Goal: Communication & Community: Answer question/provide support

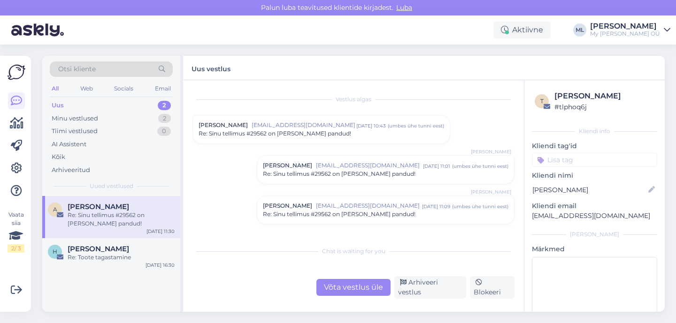
scroll to position [260, 0]
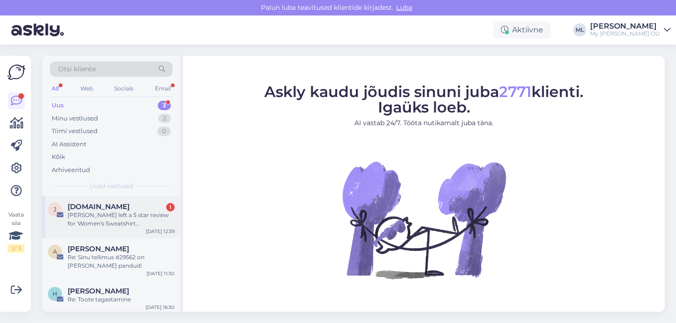
click at [100, 218] on div "[PERSON_NAME] left a 5 star review for 'Women's Sweatshirt [PERSON_NAME]'" at bounding box center [121, 219] width 107 height 17
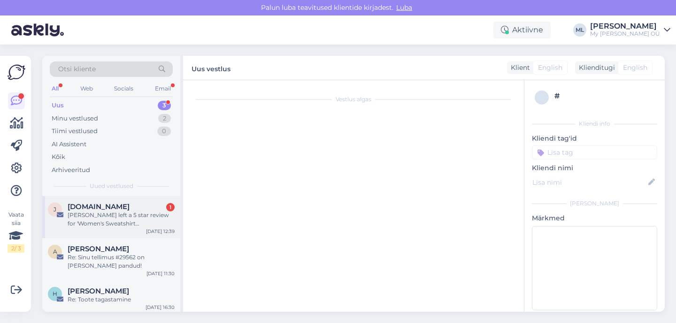
scroll to position [3940, 0]
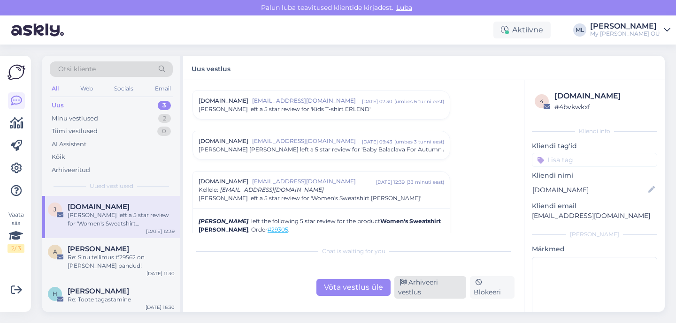
click at [427, 292] on div "Arhiveeri vestlus" at bounding box center [430, 287] width 72 height 23
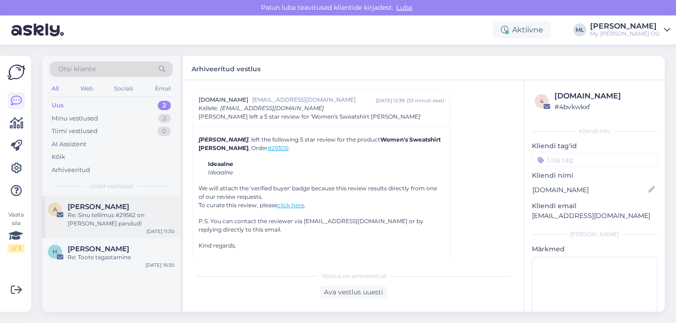
click at [76, 219] on div "Re: Sinu tellimus #29562 on [PERSON_NAME] pandud!" at bounding box center [121, 219] width 107 height 17
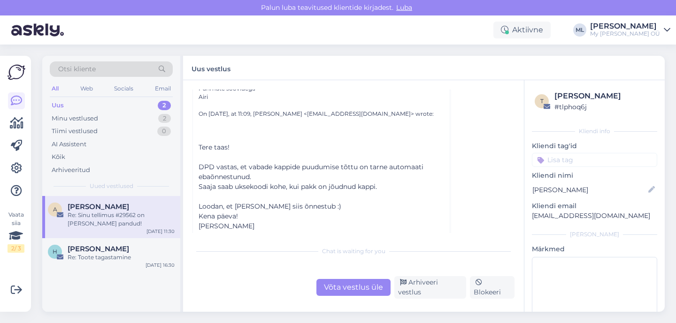
scroll to position [260, 0]
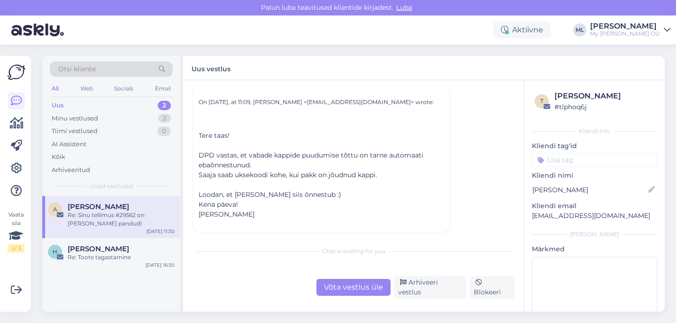
click at [99, 211] on div "Re: Sinu tellimus #29562 on [PERSON_NAME] pandud!" at bounding box center [121, 219] width 107 height 17
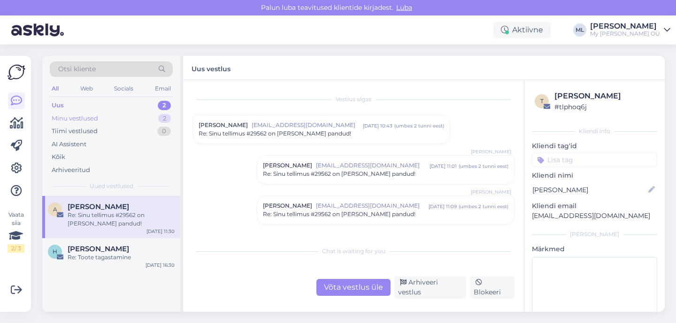
click at [69, 119] on div "Minu vestlused" at bounding box center [75, 118] width 46 height 9
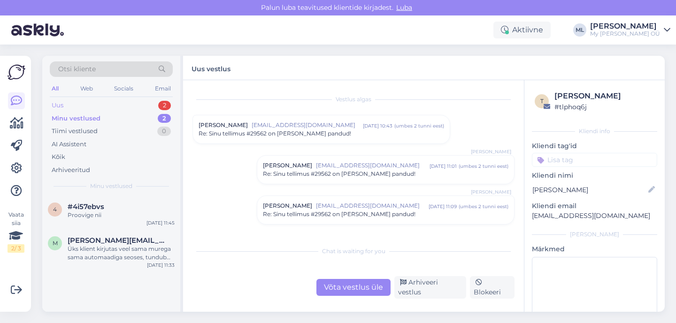
click at [57, 102] on div "Uus" at bounding box center [58, 105] width 12 height 9
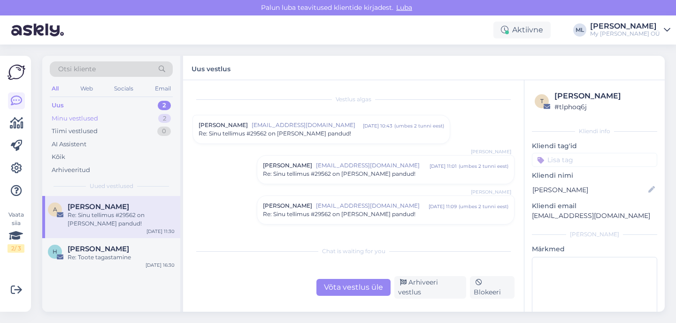
click at [73, 120] on div "Minu vestlused" at bounding box center [75, 118] width 46 height 9
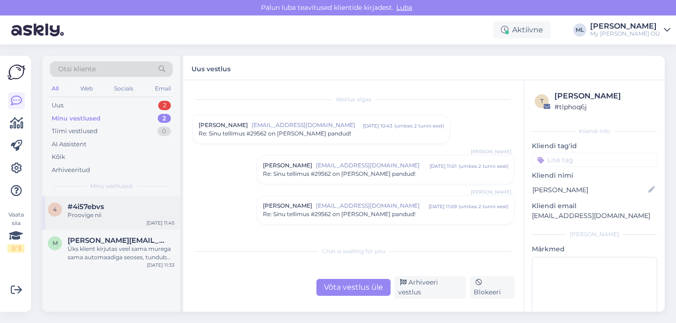
click at [102, 209] on span "#4i57ebvs" at bounding box center [86, 207] width 37 height 8
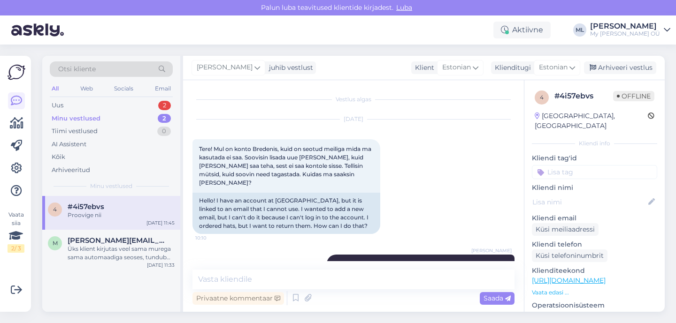
scroll to position [374, 0]
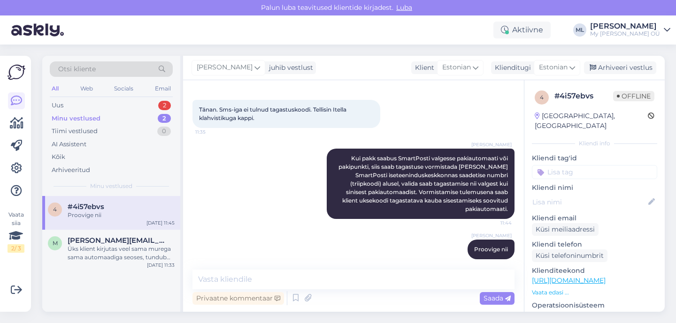
click at [69, 116] on div "Minu vestlused" at bounding box center [76, 118] width 49 height 9
click at [57, 105] on div "Uus" at bounding box center [58, 105] width 12 height 9
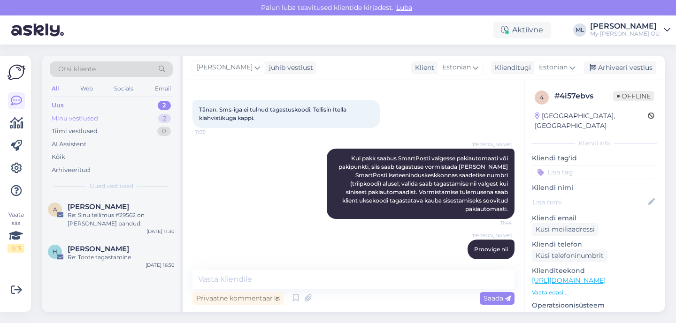
click at [79, 115] on div "Minu vestlused" at bounding box center [75, 118] width 46 height 9
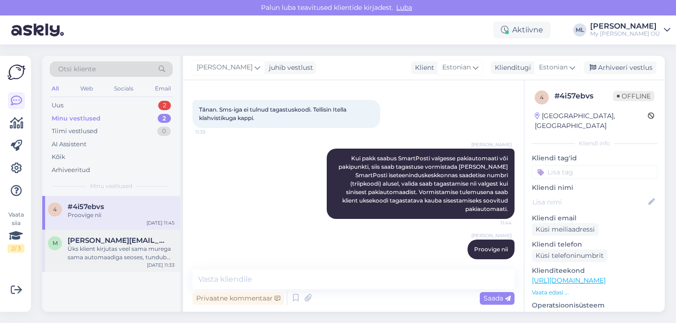
click at [110, 246] on div "Üks klient kirjutas veel sama murega sama automaadiga seoses, tundub populaarne…" at bounding box center [121, 253] width 107 height 17
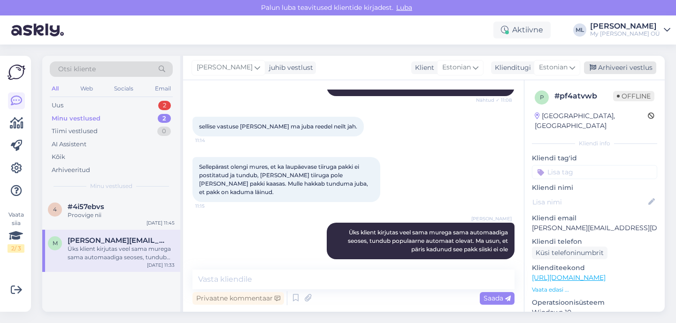
click at [600, 63] on div "Arhiveeri vestlus" at bounding box center [620, 67] width 72 height 13
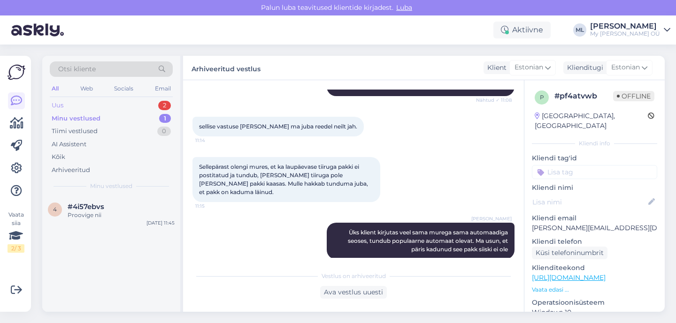
click at [134, 103] on div "Uus 2" at bounding box center [111, 105] width 123 height 13
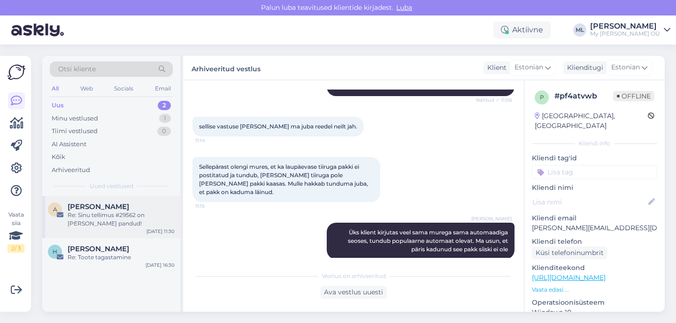
click at [100, 224] on div "Re: Sinu tellimus #29562 on [PERSON_NAME] pandud!" at bounding box center [121, 219] width 107 height 17
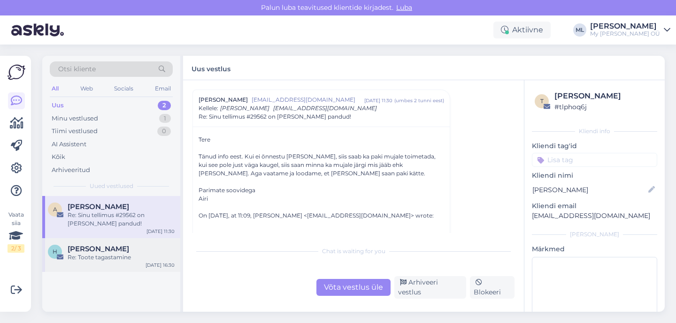
click at [119, 269] on div "H Helena Saastamoinen Re: Toote tagastamine Sep 12 16:30" at bounding box center [111, 255] width 138 height 34
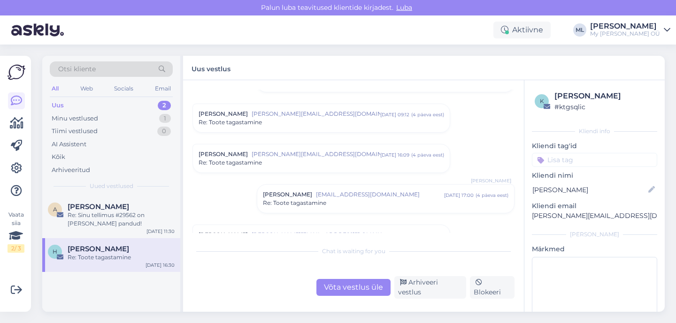
scroll to position [0, 0]
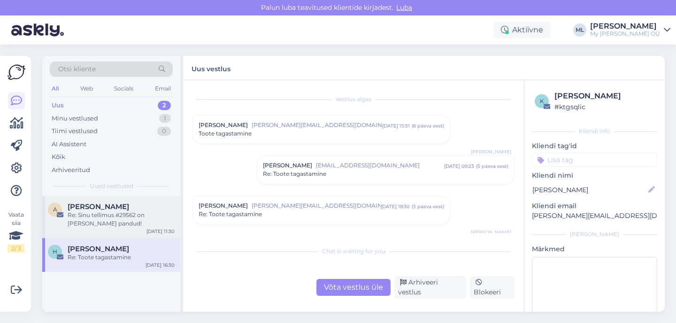
click at [85, 217] on div "Re: Sinu tellimus #29562 on [PERSON_NAME] pandud!" at bounding box center [121, 219] width 107 height 17
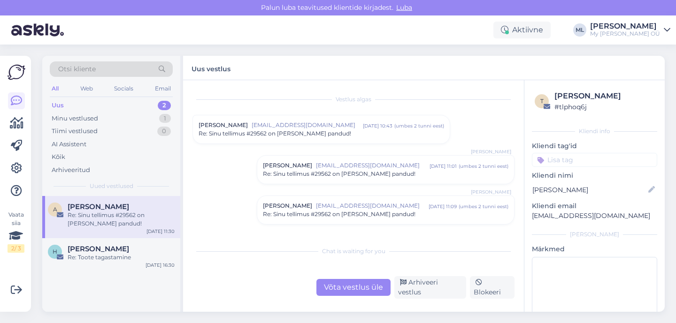
scroll to position [146, 0]
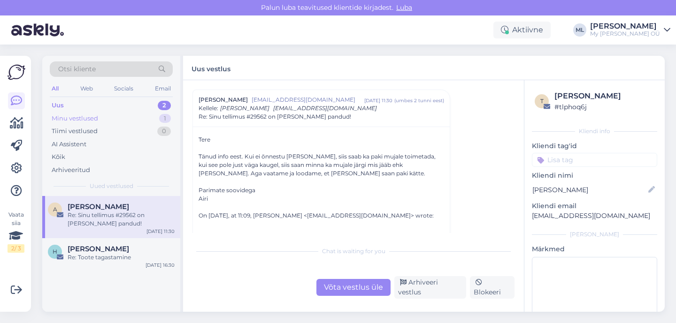
click at [101, 114] on div "Minu vestlused 1" at bounding box center [111, 118] width 123 height 13
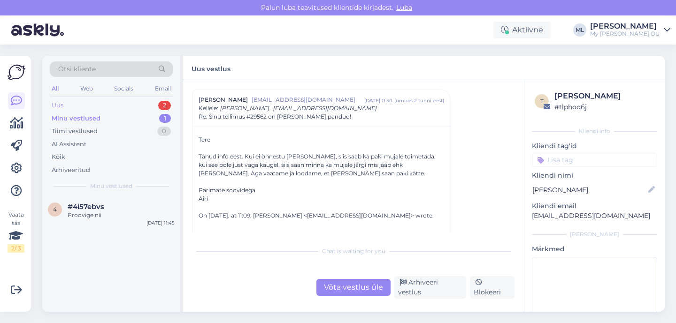
click at [92, 110] on div "Uus 2" at bounding box center [111, 105] width 123 height 13
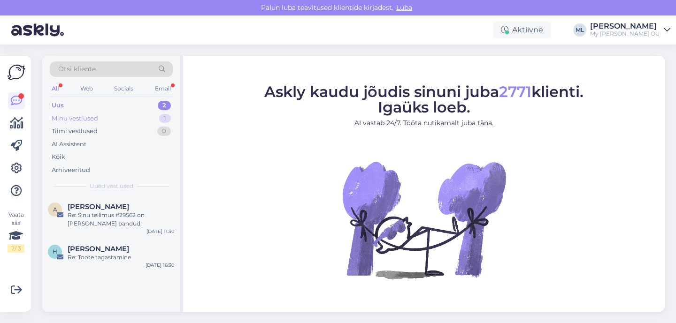
click at [61, 114] on div "Minu vestlused" at bounding box center [75, 118] width 46 height 9
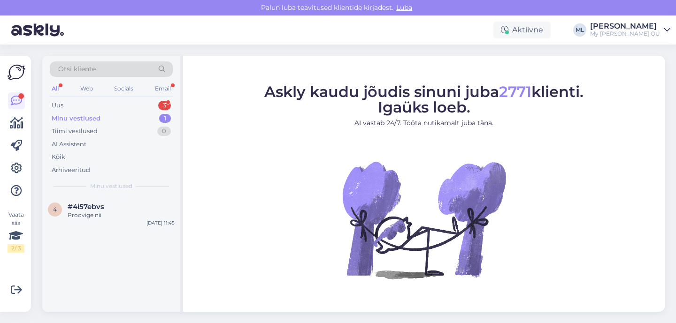
click at [48, 106] on div "Otsi kliente All Web Socials Email Uus 3 Minu vestlused 1 Tiimi vestlused 0 AI …" at bounding box center [111, 126] width 138 height 140
click at [60, 104] on div "Uus" at bounding box center [58, 105] width 12 height 9
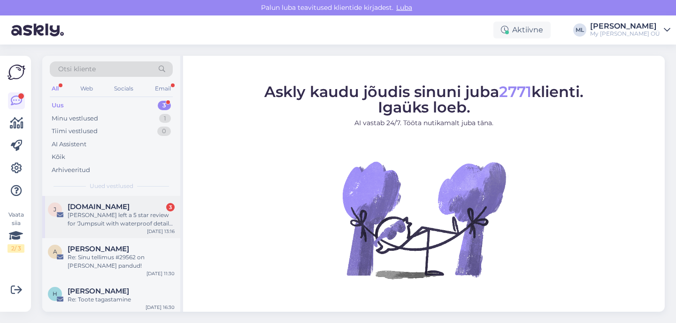
click at [94, 209] on span "[DOMAIN_NAME]" at bounding box center [99, 207] width 62 height 8
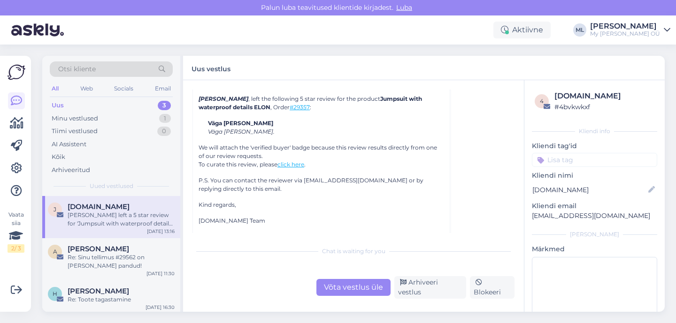
scroll to position [4068, 0]
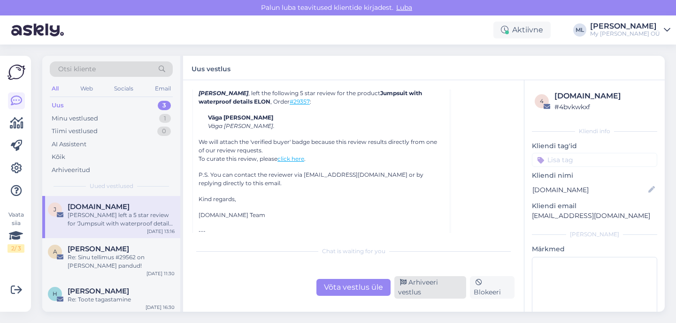
click at [418, 291] on div "Arhiveeri vestlus" at bounding box center [430, 287] width 72 height 23
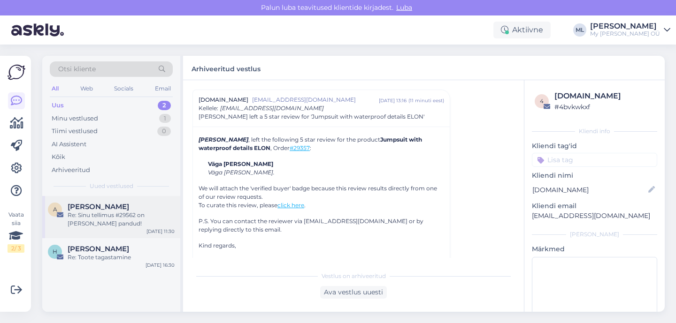
click at [70, 215] on div "Re: Sinu tellimus #29562 on [PERSON_NAME] pandud!" at bounding box center [121, 219] width 107 height 17
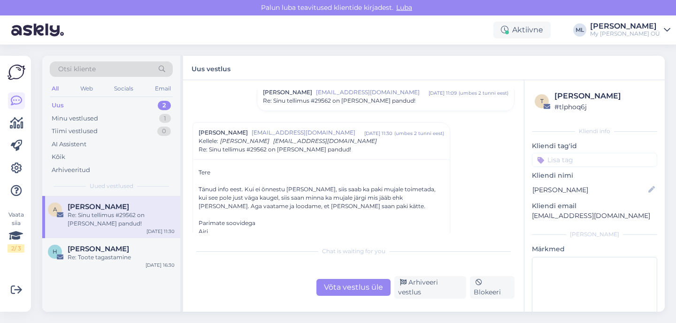
scroll to position [260, 0]
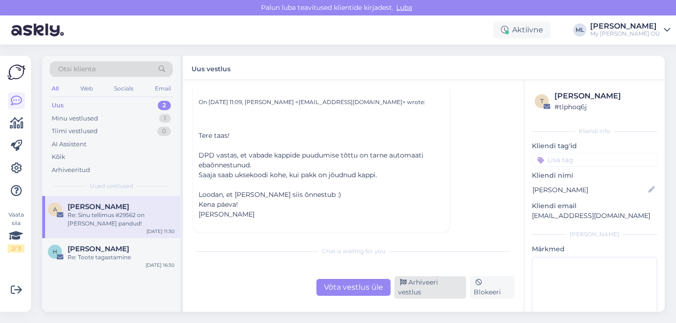
click at [421, 290] on div "Arhiveeri vestlus" at bounding box center [430, 287] width 72 height 23
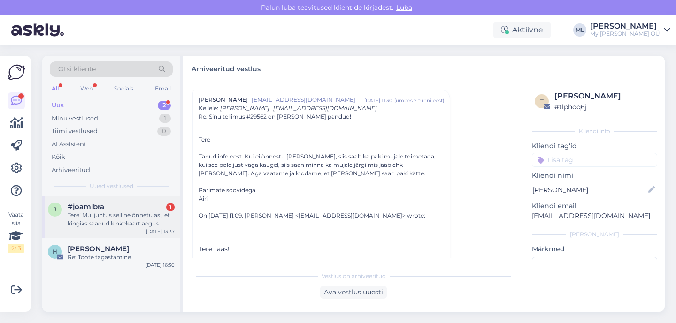
click at [100, 204] on span "#joamlbra" at bounding box center [86, 207] width 37 height 8
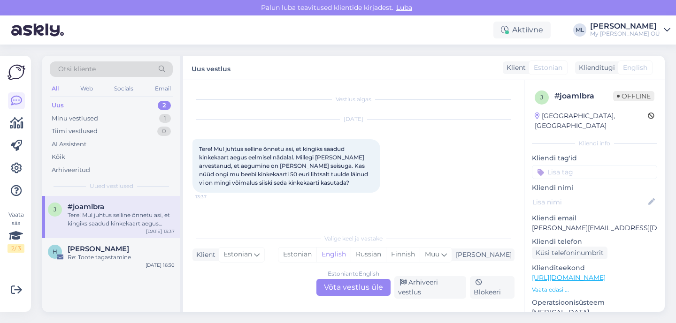
scroll to position [0, 0]
click at [556, 223] on div "j # joamlbra Offline Estonia, Tallinn Kliendi info Kliendi tag'id Kliendi nimi …" at bounding box center [594, 278] width 140 height 396
click at [556, 223] on p "marily.aava@gmail.com" at bounding box center [594, 228] width 125 height 10
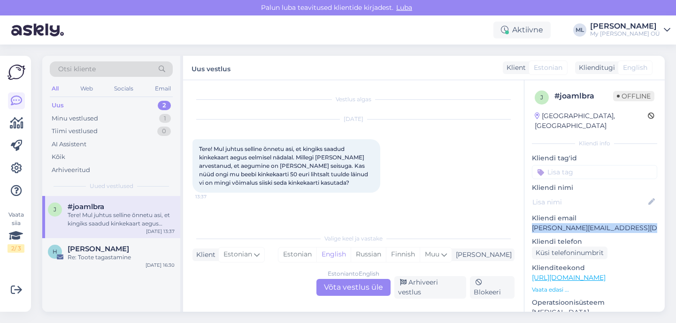
copy p "marily.aava@gmail.com"
click at [356, 295] on div "Estonian to English Võta vestlus üle" at bounding box center [353, 287] width 74 height 17
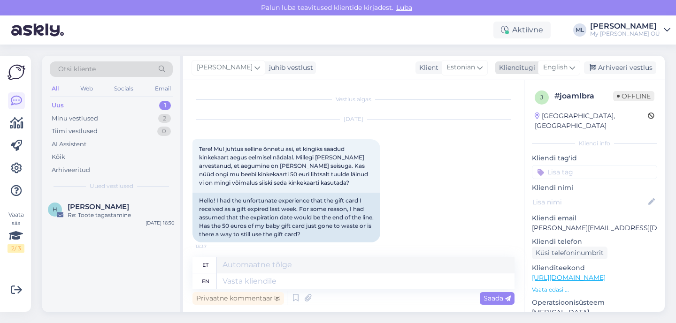
click at [565, 65] on span "English" at bounding box center [555, 67] width 24 height 10
type input "est"
click at [521, 108] on link "Estonian" at bounding box center [537, 109] width 103 height 15
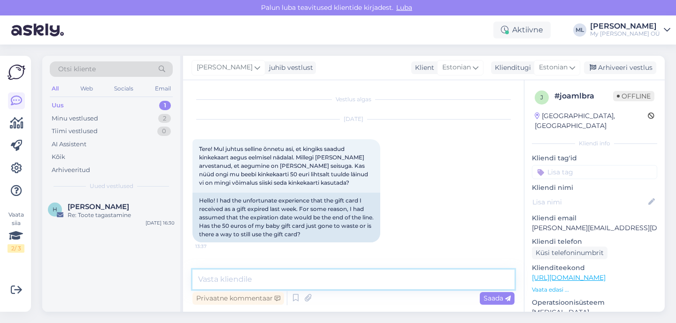
click at [242, 284] on textarea at bounding box center [353, 280] width 322 height 20
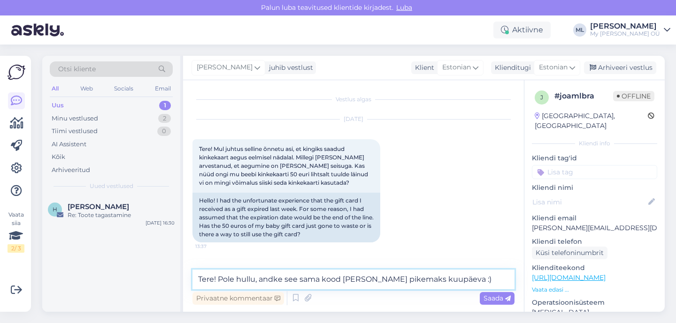
click at [414, 279] on textarea "Tere! Pole hullu, andke see sama kood ja teeme pikemaks kuupäeva :)" at bounding box center [353, 280] width 322 height 20
click at [462, 281] on textarea "Tere! Pole hullu, andke see sama kood ja teeme pikendame kuupäeva :)" at bounding box center [353, 280] width 322 height 20
type textarea "Tere! Pole hullu, andke see sama kood ja teeme pikendame kuupäeva :)"
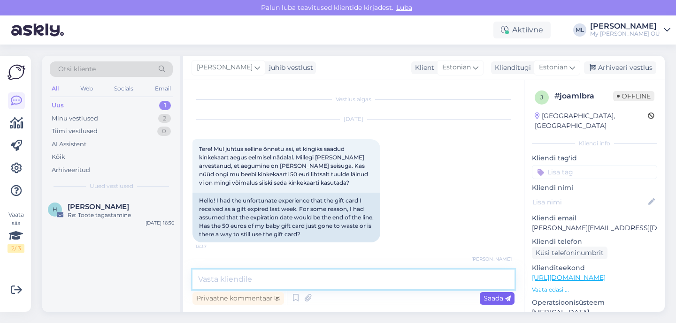
scroll to position [40, 0]
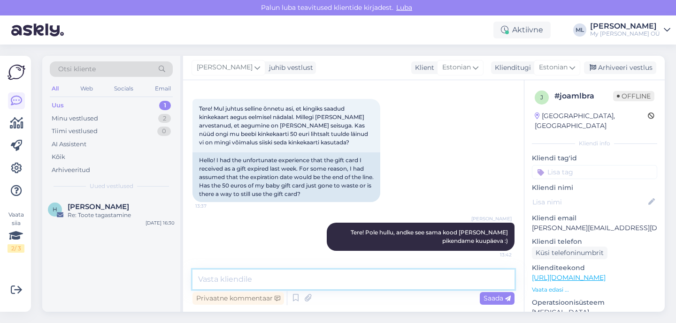
click at [375, 283] on textarea at bounding box center [353, 280] width 322 height 20
click at [75, 268] on div "H Helena Saastamoinen Re: Toote tagastamine Sep 12 16:30" at bounding box center [111, 254] width 138 height 116
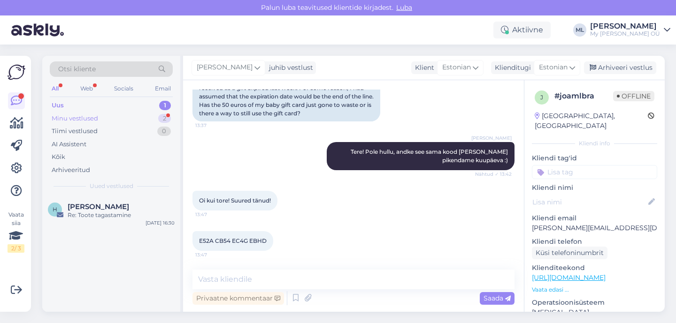
click at [57, 116] on div "Minu vestlused" at bounding box center [75, 118] width 46 height 9
click at [58, 109] on div "Uus" at bounding box center [58, 105] width 12 height 9
click at [63, 119] on div "Minu vestlused" at bounding box center [75, 118] width 46 height 9
click at [57, 107] on div "Uus" at bounding box center [58, 105] width 12 height 9
click at [68, 120] on div "Minu vestlused" at bounding box center [75, 118] width 46 height 9
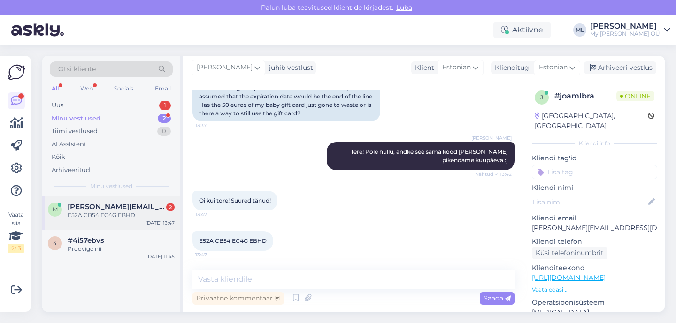
click at [104, 205] on span "marily.aava@gmail.com" at bounding box center [117, 207] width 98 height 8
click at [92, 217] on div "E52A CB54 EC4G EBHD" at bounding box center [121, 215] width 107 height 8
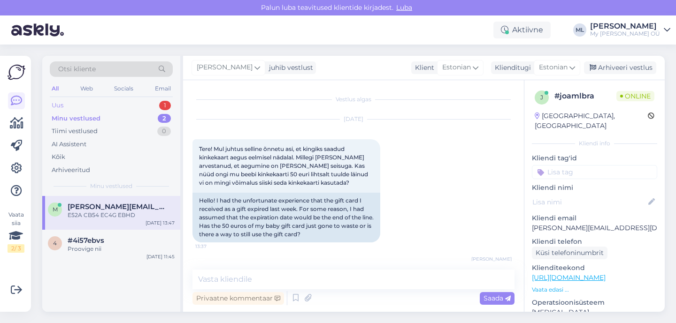
click at [73, 107] on div "Uus 1" at bounding box center [111, 105] width 123 height 13
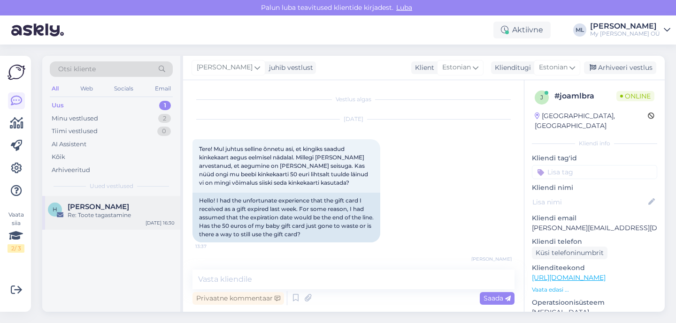
click at [85, 207] on span "[PERSON_NAME]" at bounding box center [98, 207] width 61 height 8
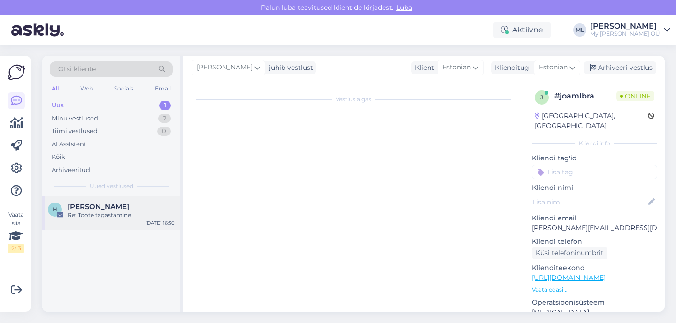
scroll to position [350, 0]
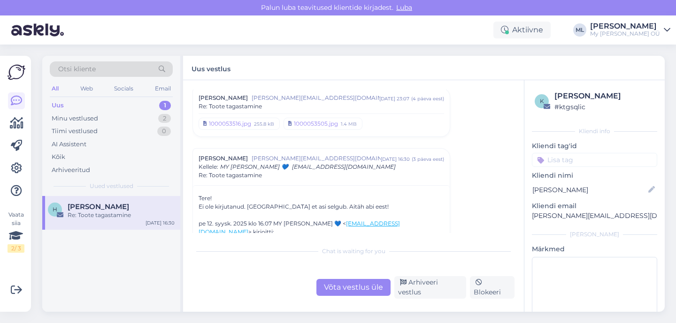
click at [80, 109] on div "Uus 1" at bounding box center [111, 105] width 123 height 13
click at [80, 123] on div "Minu vestlused" at bounding box center [75, 118] width 46 height 9
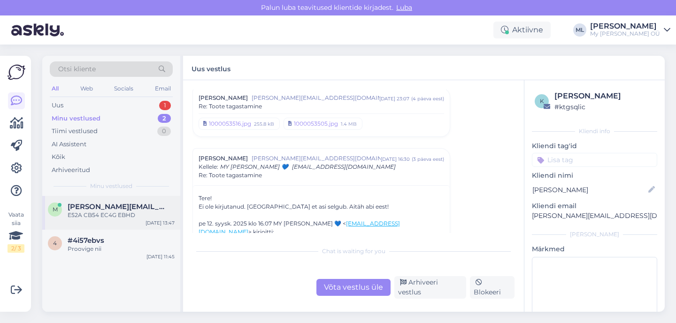
click at [121, 214] on div "E52A CB54 EC4G EBHD" at bounding box center [121, 215] width 107 height 8
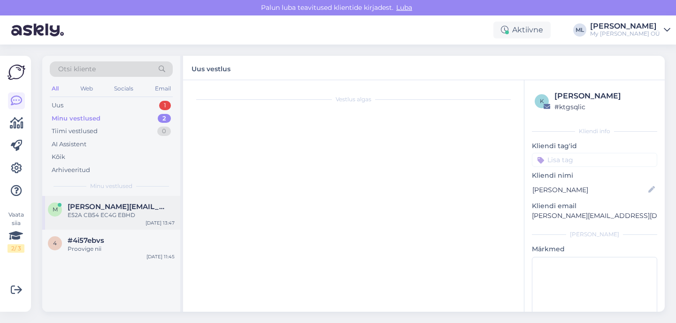
scroll to position [121, 0]
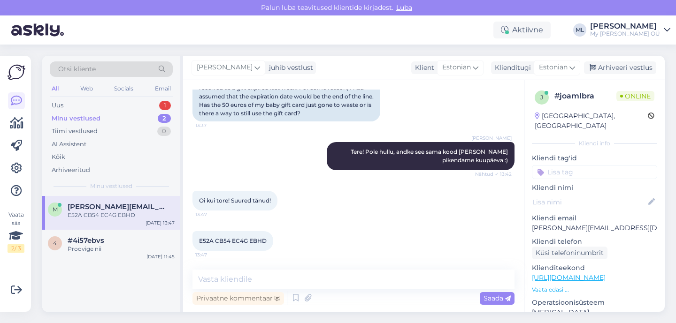
click at [242, 243] on span "E52A CB54 EC4G EBHD" at bounding box center [233, 240] width 68 height 7
copy div "E52A CB54 EC4G EBHD 13:47"
click at [262, 291] on div "Privaatne kommentaar Saada" at bounding box center [353, 299] width 322 height 18
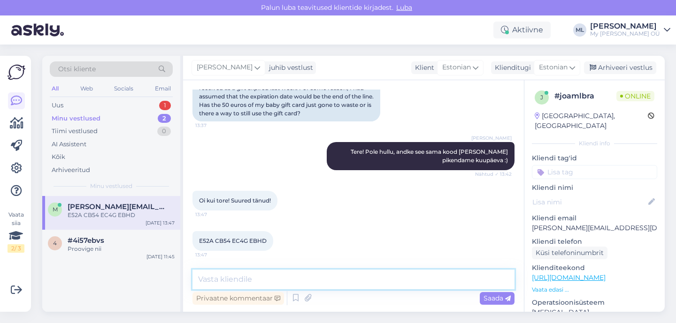
click at [256, 285] on textarea at bounding box center [353, 280] width 322 height 20
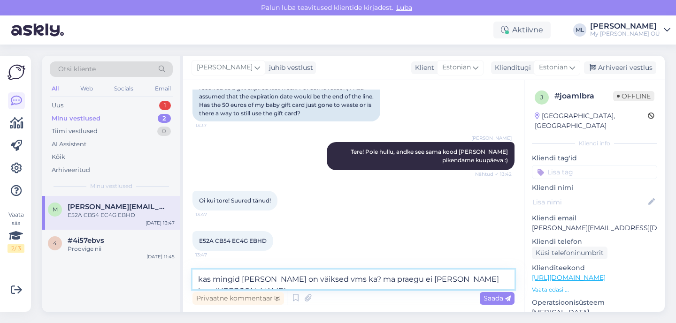
type textarea "kas mingid tähed on väiksed vms ka? ma praegu ei leia seda koodi hetkel"
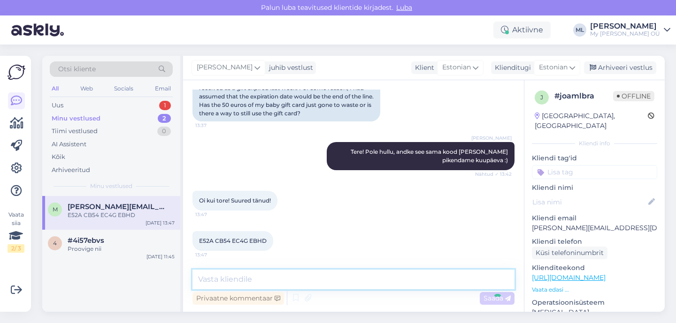
scroll to position [170, 0]
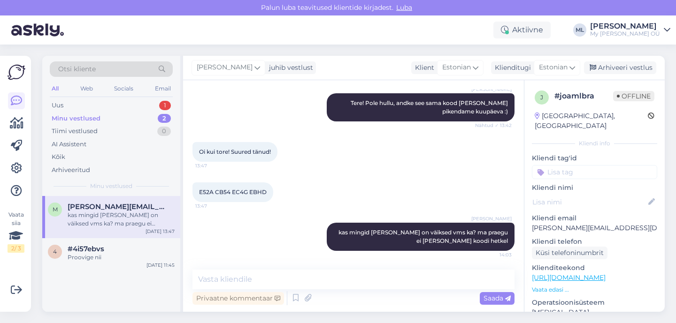
click at [551, 223] on p "marily.aava@gmail.com" at bounding box center [594, 228] width 125 height 10
copy p "marily.aava@gmail.com"
click at [91, 113] on div "Minu vestlused 2" at bounding box center [111, 118] width 123 height 13
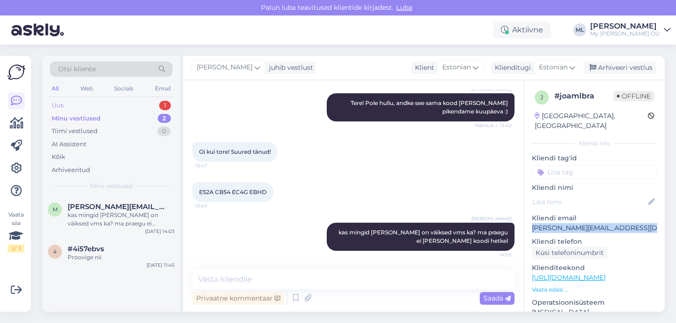
click at [80, 104] on div "Uus 1" at bounding box center [111, 105] width 123 height 13
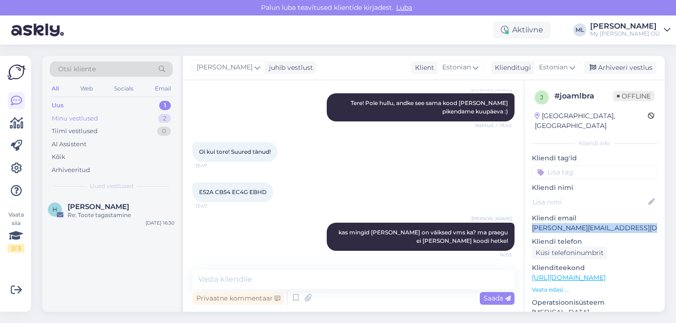
click at [97, 119] on div "Minu vestlused" at bounding box center [75, 118] width 46 height 9
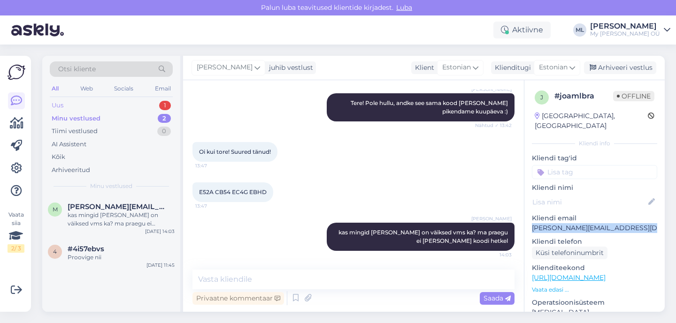
click at [86, 107] on div "Uus 1" at bounding box center [111, 105] width 123 height 13
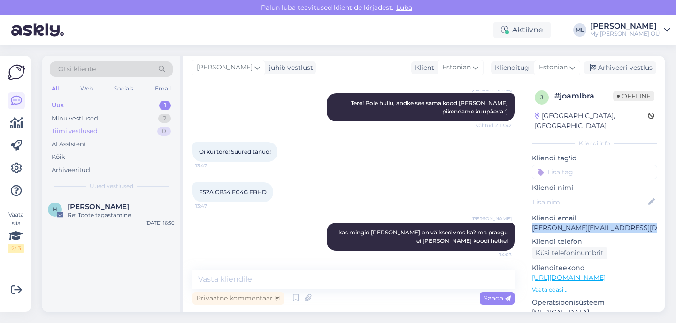
click at [85, 125] on div "Tiimi vestlused 0" at bounding box center [111, 131] width 123 height 13
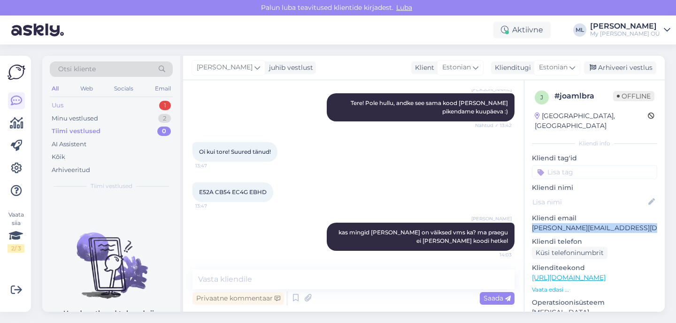
click at [129, 103] on div "Uus 1" at bounding box center [111, 105] width 123 height 13
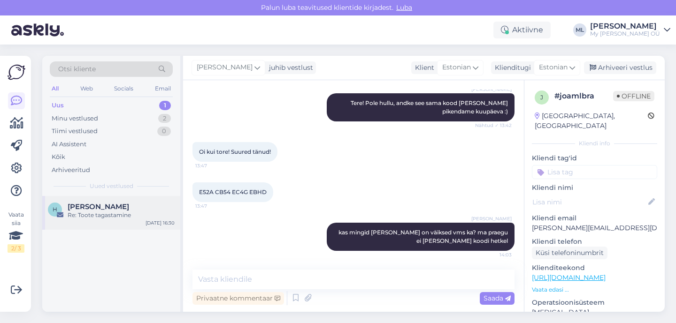
click at [132, 218] on div "Re: Toote tagastamine" at bounding box center [121, 215] width 107 height 8
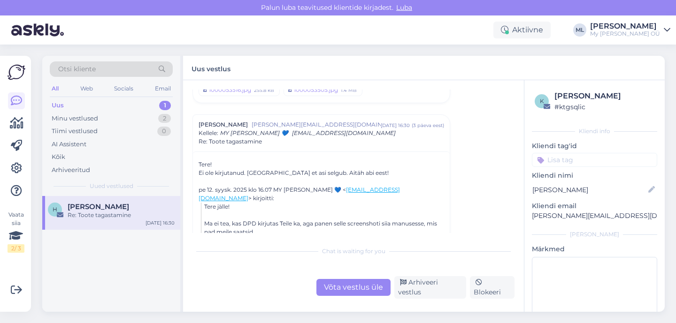
scroll to position [0, 0]
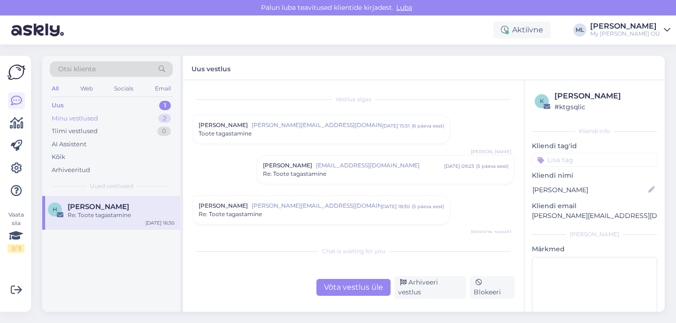
click at [88, 116] on div "Minu vestlused" at bounding box center [75, 118] width 46 height 9
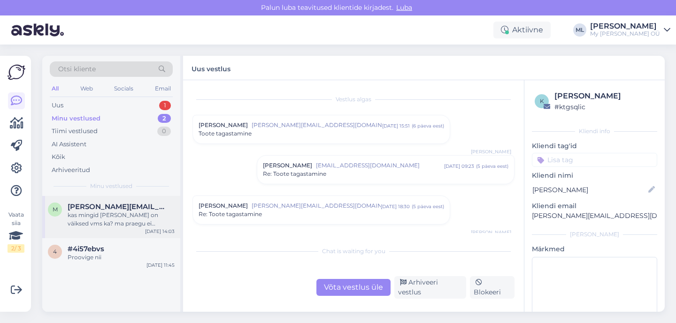
click at [112, 221] on div "kas mingid tähed on väiksed vms ka? ma praegu ei leia seda koodi hetkel" at bounding box center [121, 219] width 107 height 17
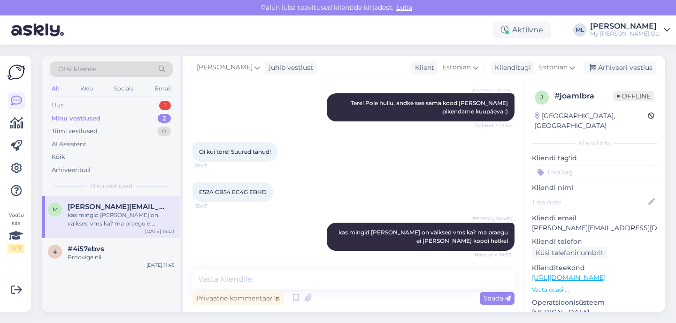
click at [79, 107] on div "Uus 1" at bounding box center [111, 105] width 123 height 13
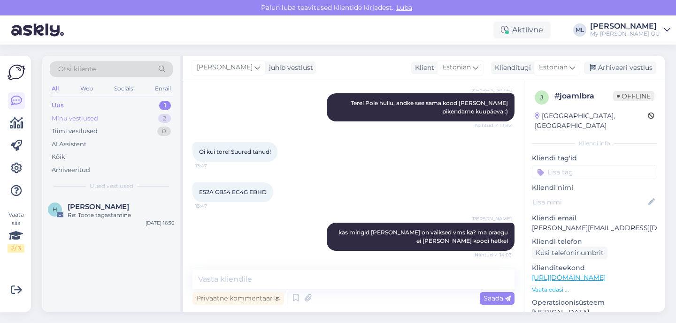
click at [74, 123] on div "Minu vestlused" at bounding box center [75, 118] width 46 height 9
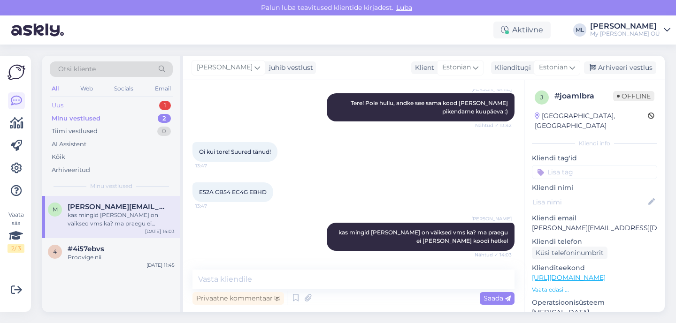
click at [59, 103] on div "Uus" at bounding box center [58, 105] width 12 height 9
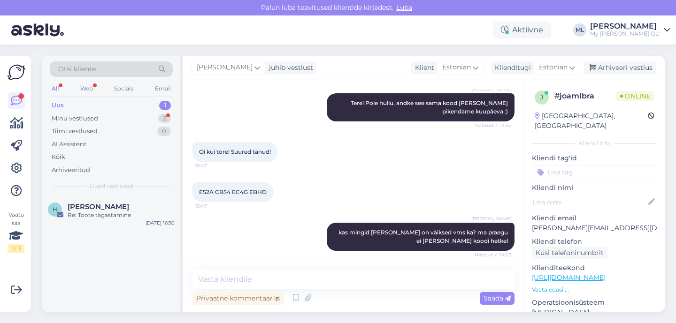
scroll to position [291, 0]
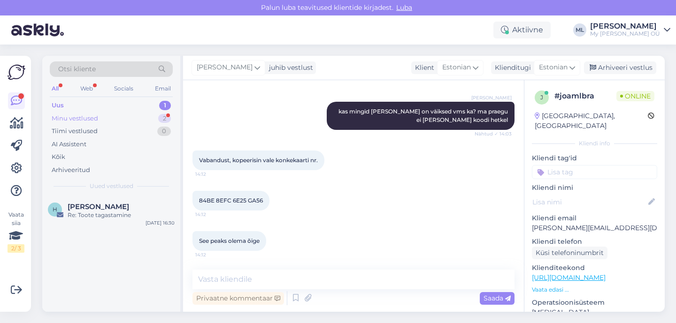
click at [72, 122] on div "Minu vestlused" at bounding box center [75, 118] width 46 height 9
click at [136, 208] on span "marily.aava@gmail.com" at bounding box center [117, 207] width 98 height 8
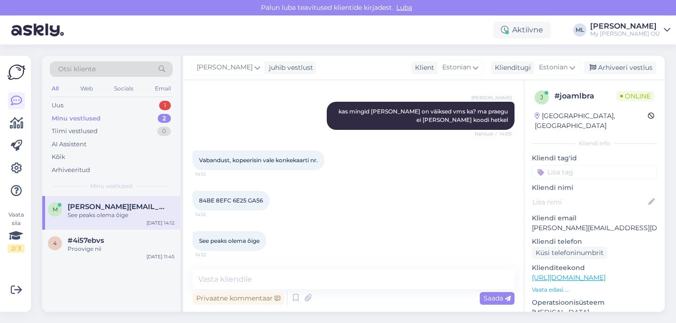
click at [230, 199] on span "84BE 8EFC 6E25 GA56" at bounding box center [231, 200] width 64 height 7
copy div "84BE 8EFC 6E25 GA56 14:12"
click at [314, 239] on div "See peaks olema õige 14:12" at bounding box center [353, 241] width 322 height 40
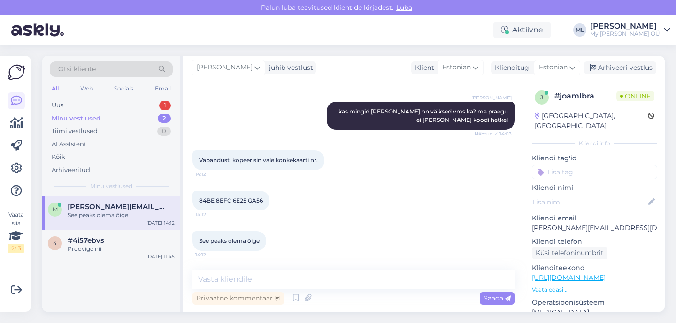
click at [217, 205] on div "84BE 8EFC 6E25 GA56 14:12" at bounding box center [230, 201] width 77 height 20
click at [214, 198] on span "84BE 8EFC 6E25 GA56" at bounding box center [231, 200] width 64 height 7
click at [374, 236] on div "See peaks olema õige 14:12" at bounding box center [353, 241] width 322 height 40
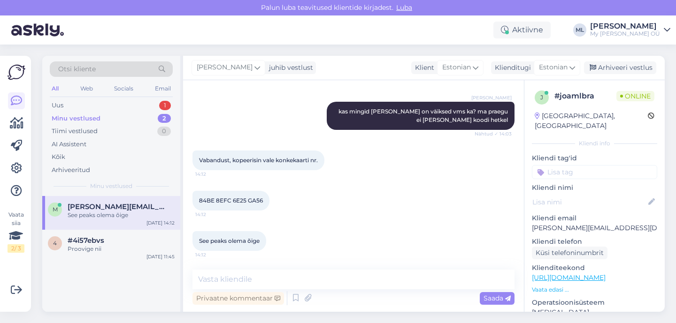
click at [236, 210] on div "84BE 8EFC 6E25 GA56 14:12" at bounding box center [230, 201] width 77 height 20
click at [234, 200] on span "84BE 8EFC 6E25 GA56" at bounding box center [231, 200] width 64 height 7
copy div "84BE 8EFC 6E25 GA56 14:12"
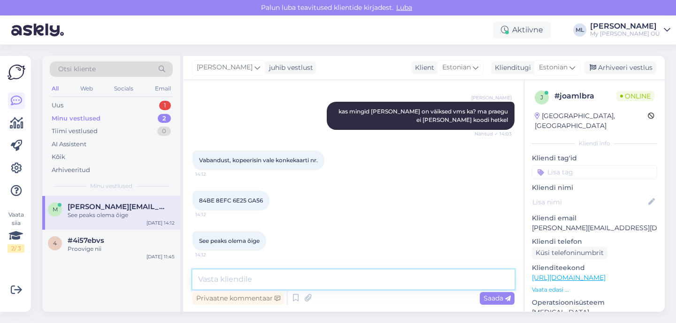
click at [230, 284] on textarea at bounding box center [353, 280] width 322 height 20
type textarea "O"
click at [260, 281] on textarea "palun saatke pilt, siis saame edasi vaadata :)" at bounding box center [353, 280] width 322 height 20
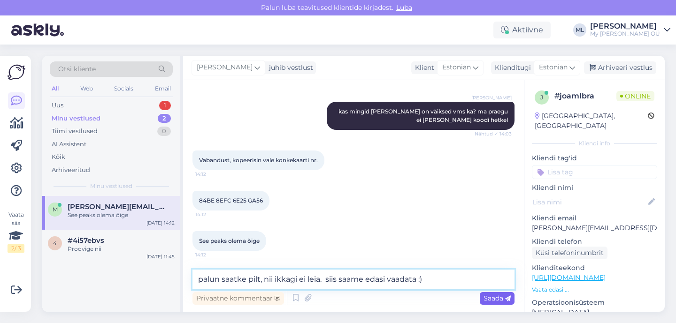
type textarea "palun saatke pilt, nii ikkagi ei leia. siis saame edasi vaadata :)"
click at [497, 299] on span "Saada" at bounding box center [496, 298] width 27 height 8
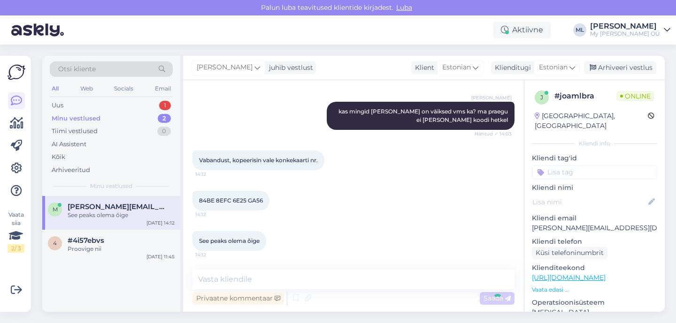
scroll to position [331, 0]
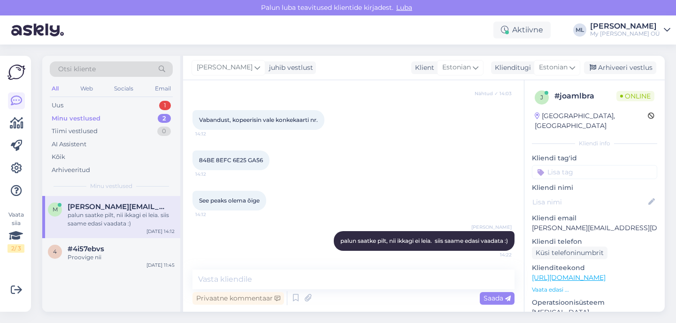
click at [107, 211] on span "marily.aava@gmail.com" at bounding box center [117, 207] width 98 height 8
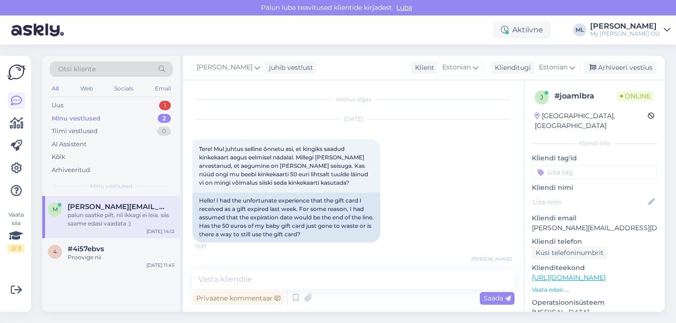
click at [68, 123] on div "Minu vestlused 2" at bounding box center [111, 118] width 123 height 13
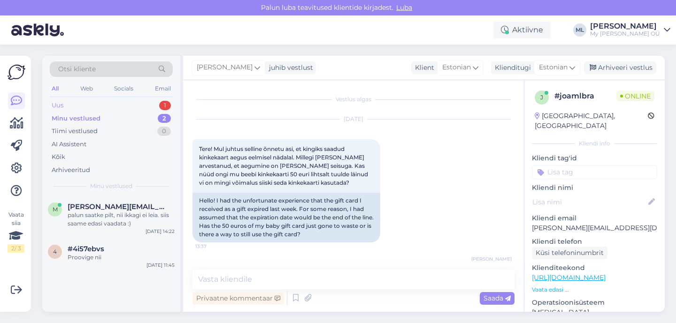
click at [55, 109] on div "Uus" at bounding box center [58, 105] width 12 height 9
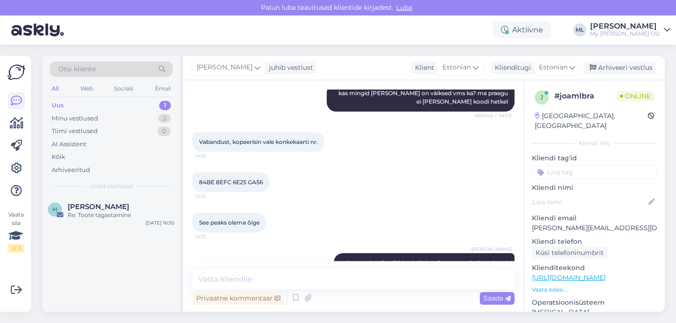
scroll to position [331, 0]
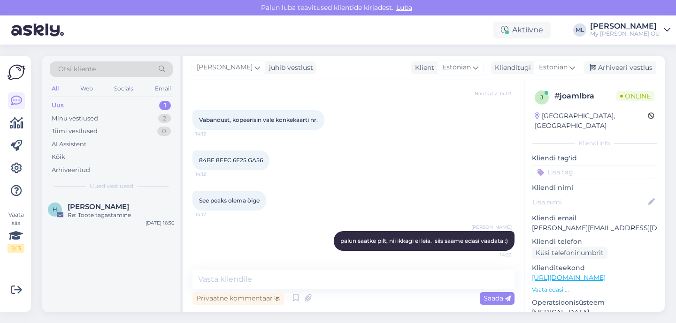
click at [571, 223] on p "marily.aava@gmail.com" at bounding box center [594, 228] width 125 height 10
copy p "marily.aava@gmail.com"
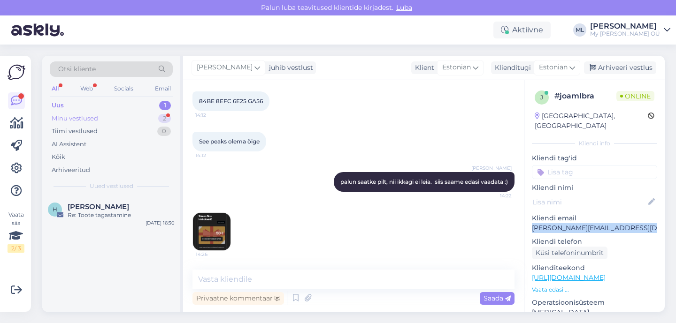
click at [84, 112] on div "Minu vestlused 2" at bounding box center [111, 118] width 123 height 13
click at [66, 168] on div "Arhiveeritud" at bounding box center [71, 170] width 38 height 9
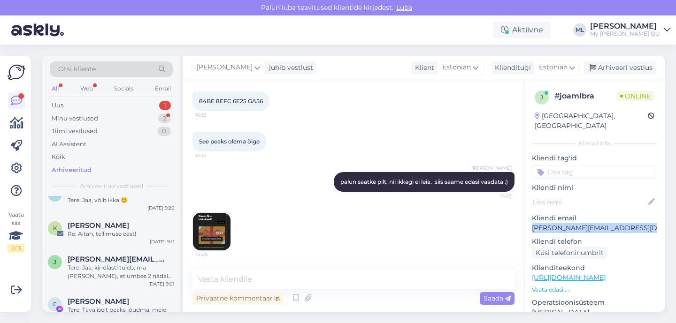
scroll to position [1424, 0]
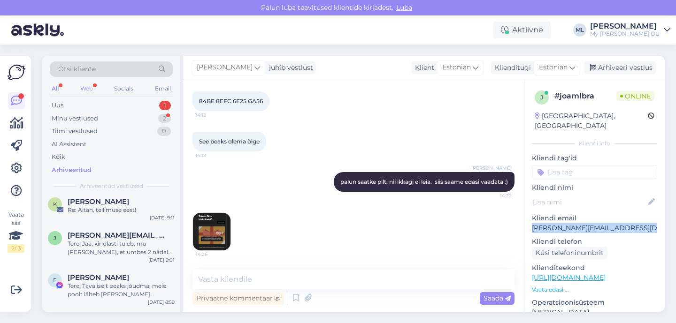
click at [89, 89] on div "Web" at bounding box center [86, 89] width 16 height 12
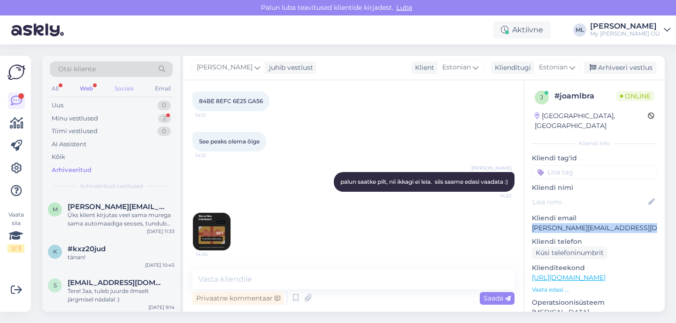
click at [121, 89] on div "Socials" at bounding box center [124, 89] width 23 height 12
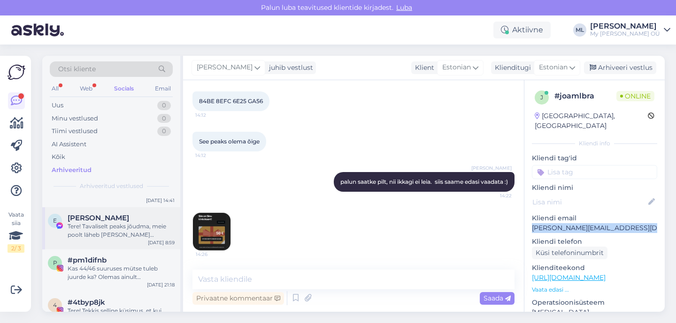
scroll to position [46, 0]
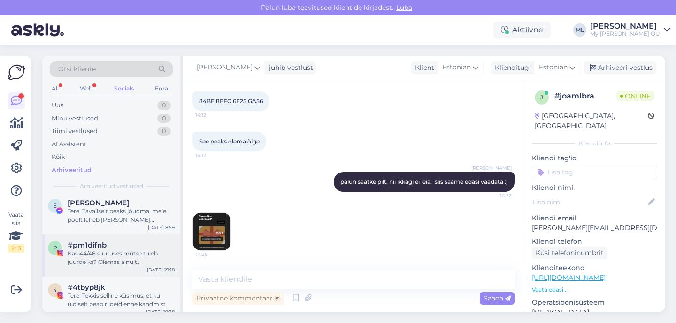
click at [88, 258] on div "Kas 44/46 suuruses mütse tuleb juurde ka? Olemas ainult roosa ja kollane, aga s…" at bounding box center [121, 258] width 107 height 17
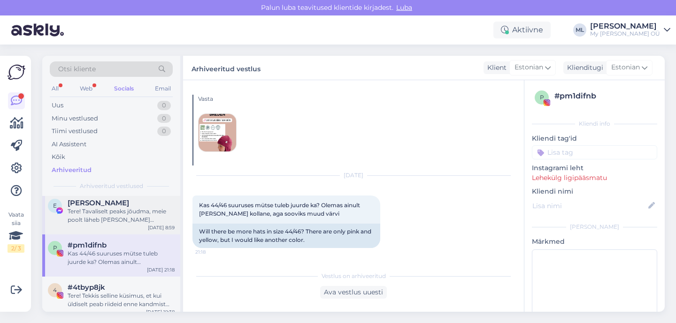
click at [125, 214] on div "Tere! Tavaliselt peaks jõudma, meie poolt läheb täna kindlasti välja, kella 15-…" at bounding box center [121, 215] width 107 height 17
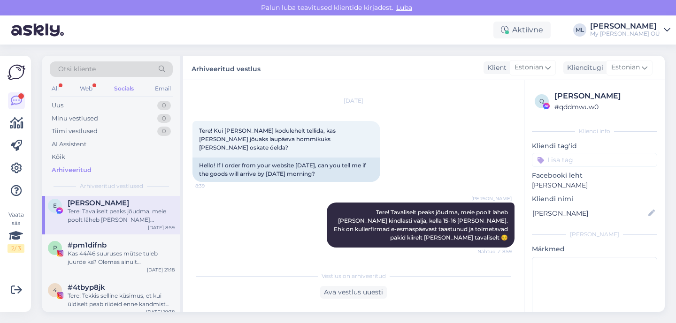
scroll to position [10, 0]
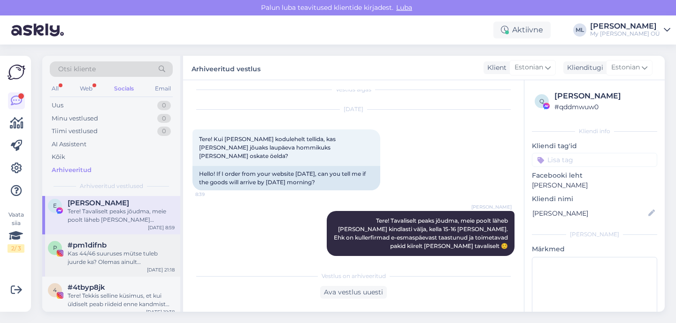
click at [112, 255] on div "Kas 44/46 suuruses mütse tuleb juurde ka? Olemas ainult roosa ja kollane, aga s…" at bounding box center [121, 258] width 107 height 17
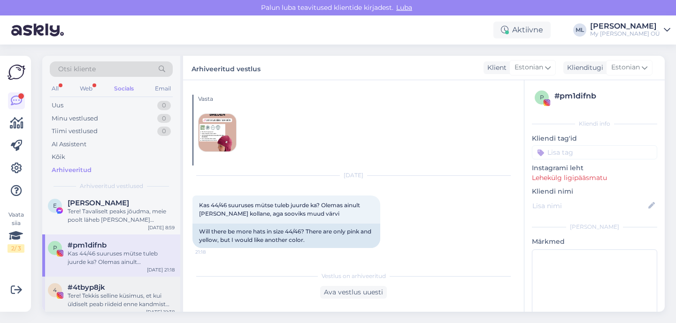
click at [102, 294] on div "Tere! Tekkis selline küsimus, et kui üldiselt peab riideid enne kandmist pesema…" at bounding box center [121, 300] width 107 height 17
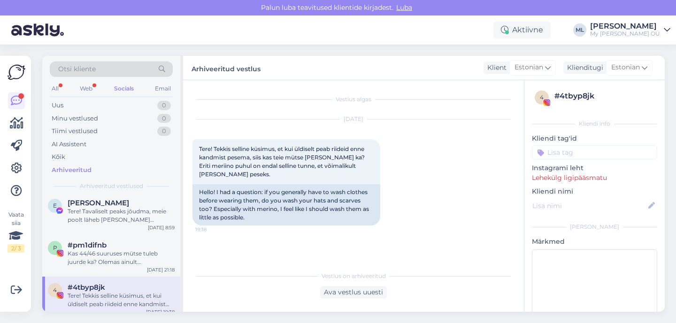
scroll to position [0, 0]
click at [111, 248] on div "#pm1difnb" at bounding box center [121, 245] width 107 height 8
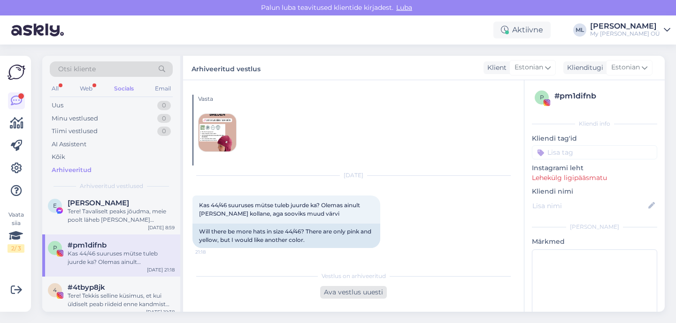
click at [357, 297] on div "Ava vestlus uuesti" at bounding box center [353, 292] width 67 height 13
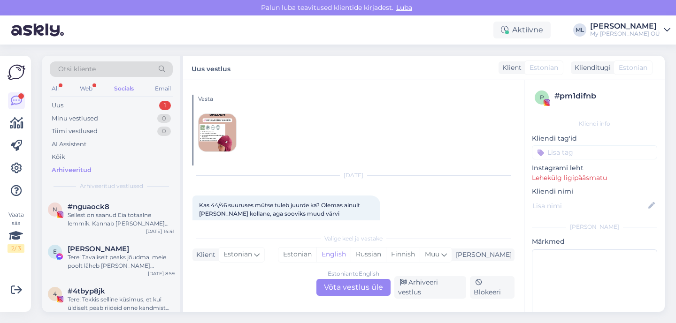
click at [361, 292] on div "Estonian to English Võta vestlus üle" at bounding box center [353, 287] width 74 height 17
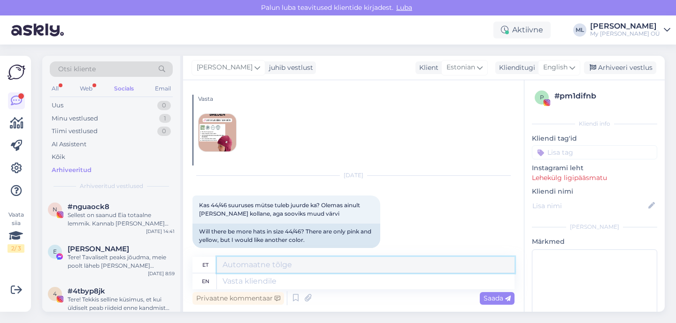
click at [279, 258] on textarea at bounding box center [366, 265] width 298 height 16
click at [558, 67] on span "English" at bounding box center [555, 67] width 24 height 10
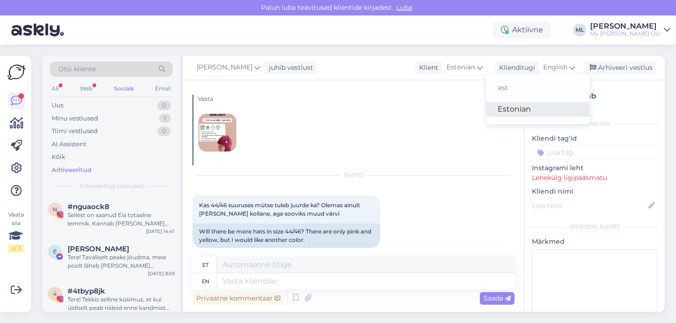
type input "est"
click at [533, 110] on link "Estonian" at bounding box center [537, 109] width 103 height 15
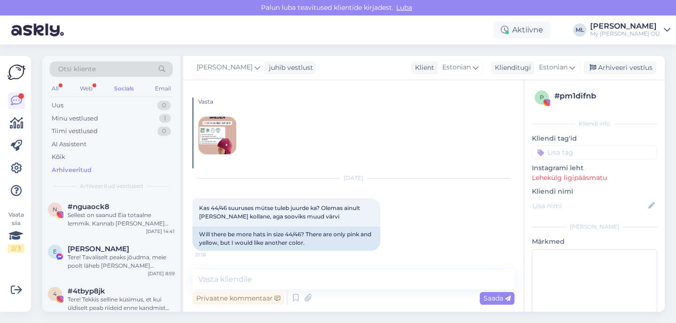
scroll to position [16, 0]
click at [226, 279] on textarea at bounding box center [353, 280] width 322 height 20
type textarea "Tere!"
click at [484, 303] on div "Saada" at bounding box center [497, 298] width 35 height 13
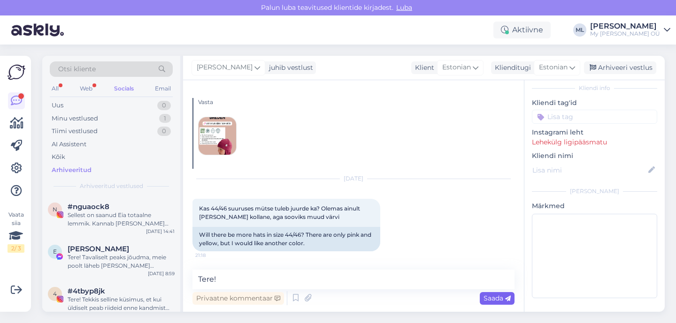
click at [491, 298] on span "Saada" at bounding box center [496, 298] width 27 height 8
click at [112, 213] on div "Sellest on saanud Eia totaalne lemmik. Kannab igal ajal ka sooja ilmaga 🙈" at bounding box center [121, 219] width 107 height 17
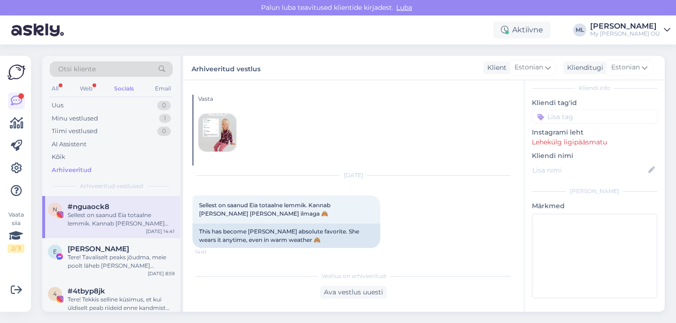
click at [72, 214] on div "Sellest on saanud Eia totaalne lemmik. Kannab igal ajal ka sooja ilmaga 🙈" at bounding box center [121, 219] width 107 height 17
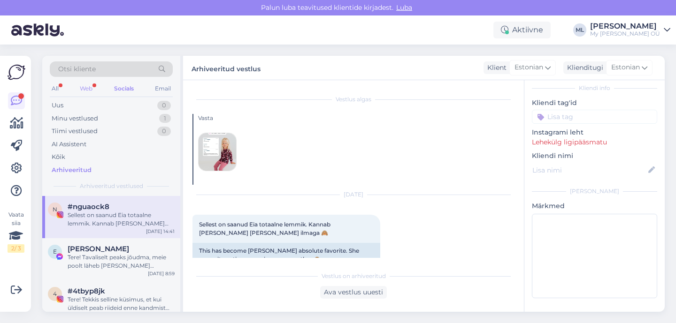
drag, startPoint x: 96, startPoint y: 82, endPoint x: 88, endPoint y: 84, distance: 8.8
click at [96, 82] on div "Otsi kliente All Web Socials Email Uus 0 Minu vestlused 1 Tiimi vestlused 0 AI …" at bounding box center [111, 126] width 138 height 140
click at [78, 88] on div "Web" at bounding box center [86, 89] width 16 height 12
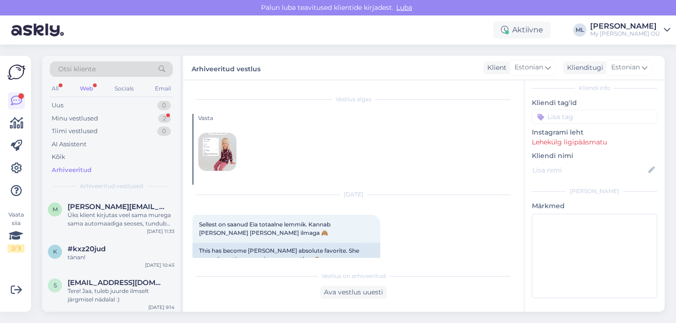
click at [69, 84] on div "All Web Socials Email" at bounding box center [111, 90] width 123 height 15
click at [67, 86] on div "All Web Socials Email" at bounding box center [111, 90] width 123 height 15
click at [52, 91] on div "All" at bounding box center [55, 89] width 11 height 12
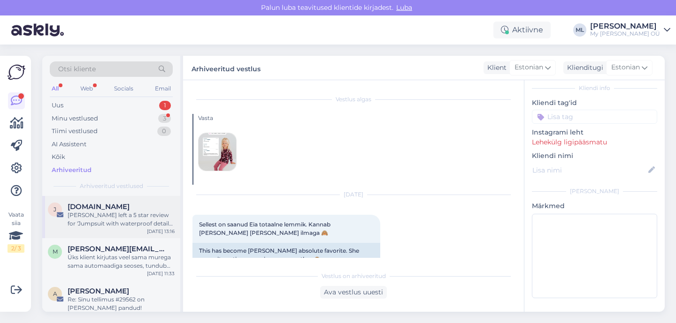
click at [87, 218] on div "Anneli Viher left a 5 star review for 'Jumpsuit with waterproof details ELON'" at bounding box center [121, 219] width 107 height 17
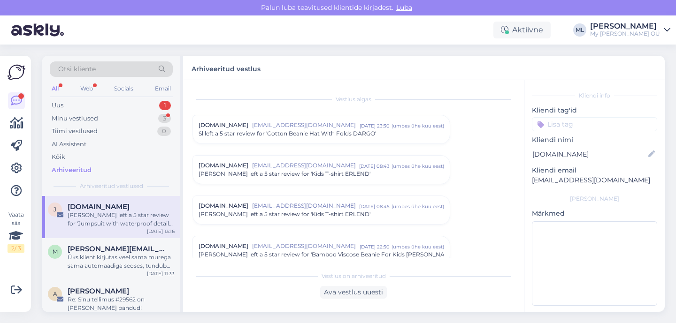
scroll to position [43, 0]
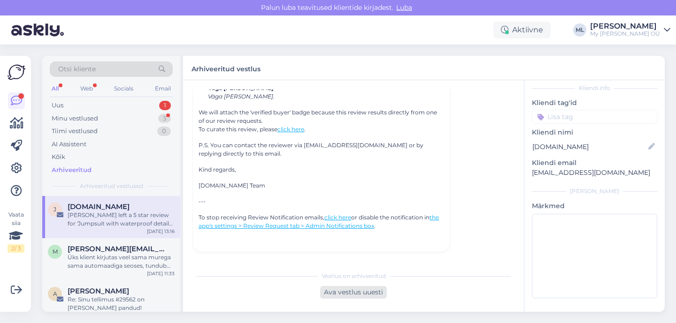
click at [345, 289] on div "Ava vestlus uuesti" at bounding box center [353, 292] width 67 height 13
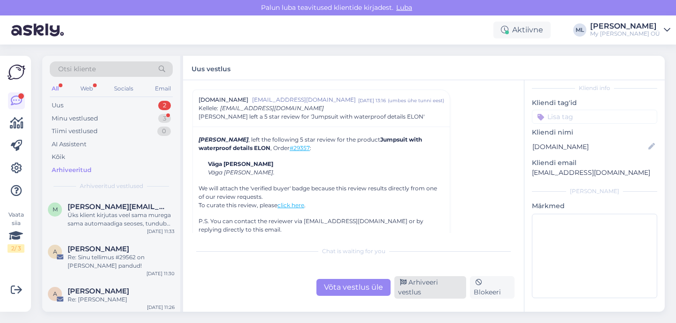
click at [421, 295] on div "Arhiveeri vestlus" at bounding box center [430, 287] width 72 height 23
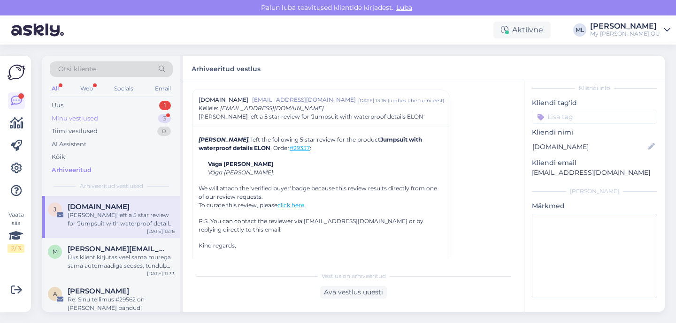
click at [106, 113] on div "Minu vestlused 3" at bounding box center [111, 118] width 123 height 13
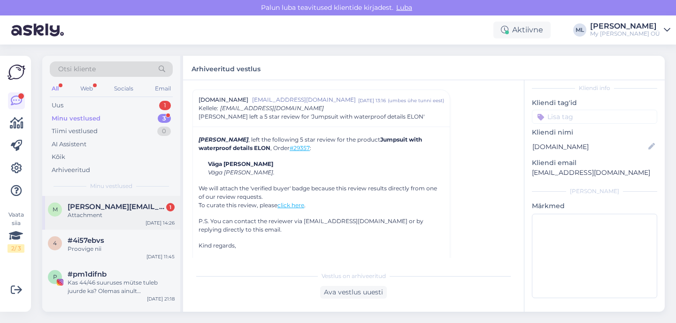
click at [73, 213] on div "Attachment" at bounding box center [121, 215] width 107 height 8
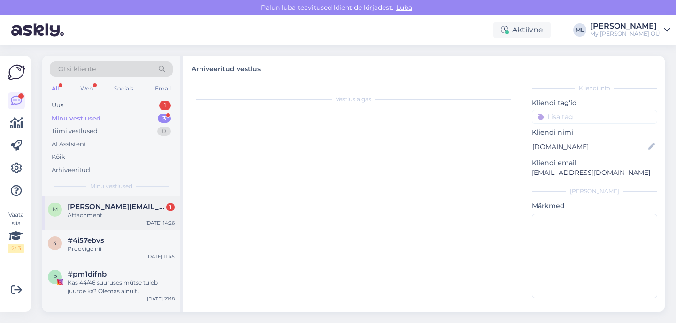
scroll to position [46, 0]
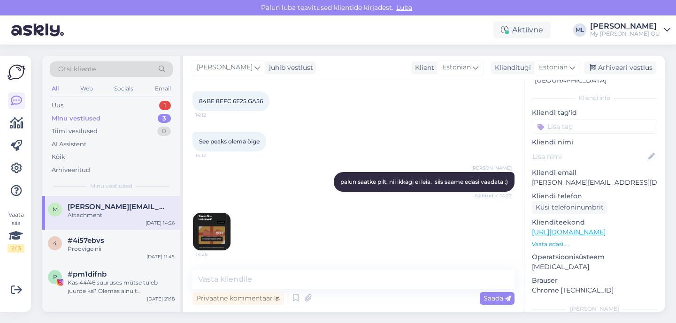
click at [208, 214] on img at bounding box center [212, 232] width 38 height 38
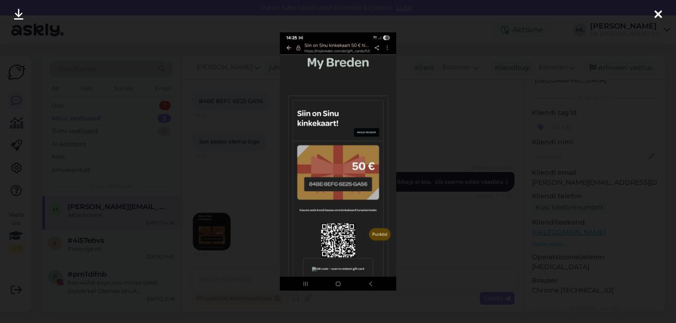
click at [18, 21] on icon at bounding box center [18, 15] width 9 height 12
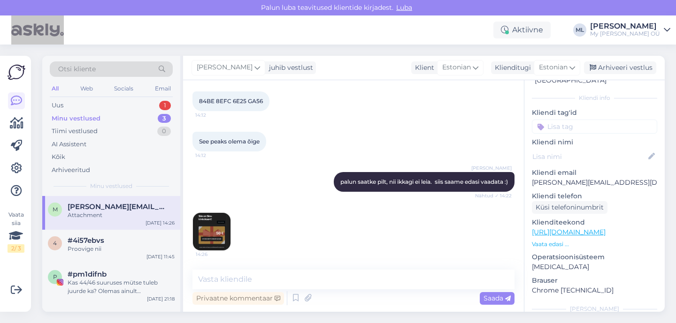
click at [524, 7] on div "Palun luba teavitused klientide kirjadest. Luba" at bounding box center [338, 7] width 676 height 15
drag, startPoint x: 263, startPoint y: 100, endPoint x: 192, endPoint y: 102, distance: 70.9
click at [192, 102] on div "84BE 8EFC 6E25 GA56 14:12" at bounding box center [230, 102] width 77 height 20
copy span "84BE 8EFC 6E25 GA56"
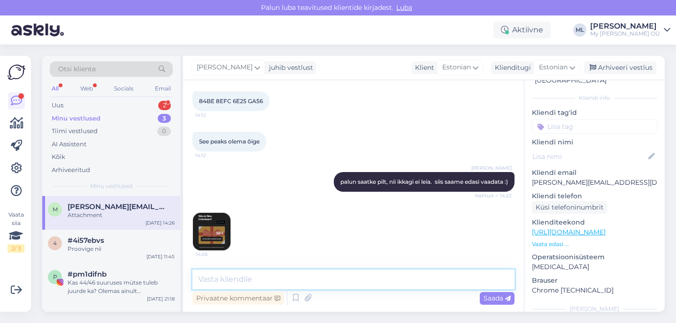
click at [226, 278] on textarea at bounding box center [353, 280] width 322 height 20
paste textarea "84BE8EFC6E25GA56"
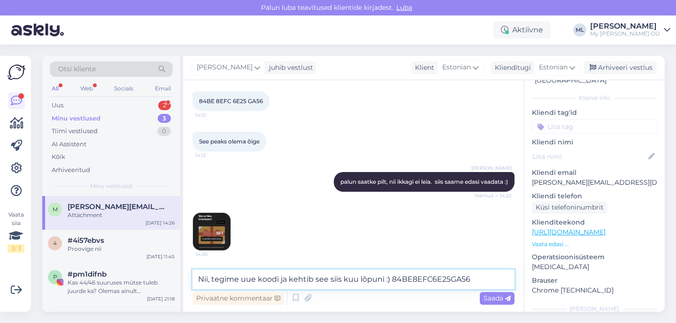
drag, startPoint x: 391, startPoint y: 277, endPoint x: 442, endPoint y: 303, distance: 57.3
click at [391, 277] on textarea "Nii, tegime uue koodi ja kehtib see siis kuu lõpuni :) 84BE8EFC6E25GA56" at bounding box center [353, 280] width 322 height 20
drag, startPoint x: 509, startPoint y: 281, endPoint x: 517, endPoint y: 287, distance: 9.7
click at [509, 281] on textarea "Nii, tegime uue koodi ja kehtib see siis kuu lõpuni :) Kood on 84BE8EFC6E25GA56" at bounding box center [353, 280] width 322 height 20
type textarea "Nii, tegime uue koodi ja kehtib see siis kuu lõpuni :) Kood on 84BE8EFC6E25GA56…"
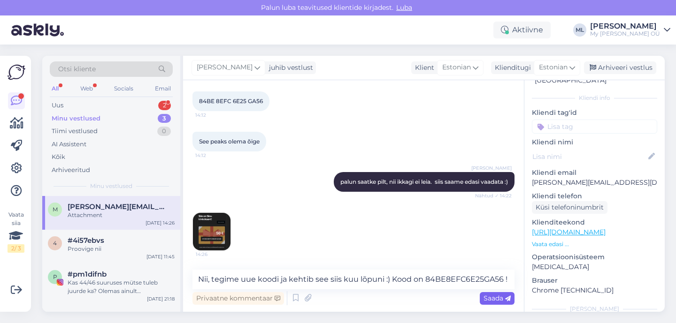
click at [499, 302] on div "Saada" at bounding box center [497, 298] width 35 height 13
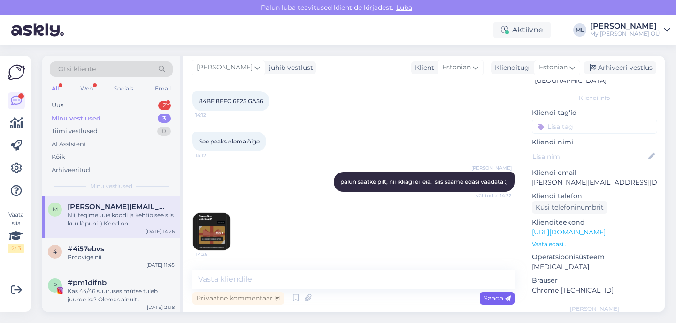
scroll to position [439, 0]
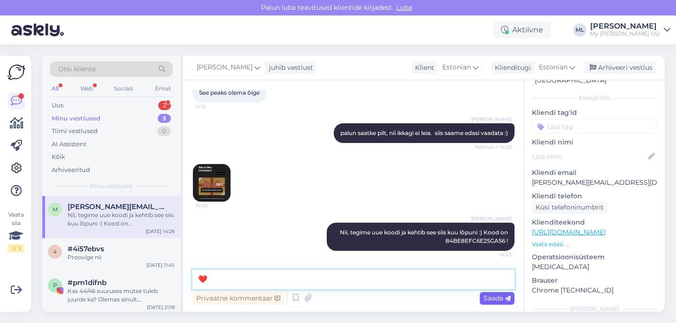
type textarea "❤️"
click at [501, 301] on span "Saada" at bounding box center [496, 298] width 27 height 8
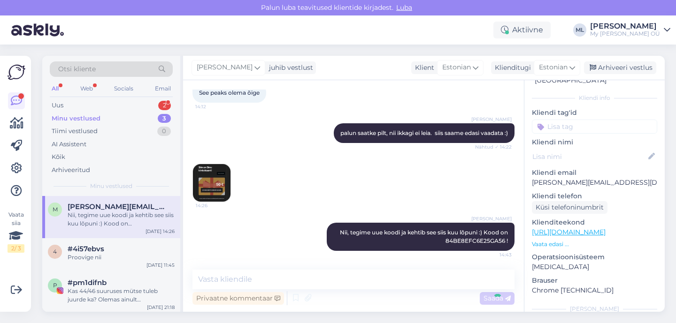
scroll to position [480, 0]
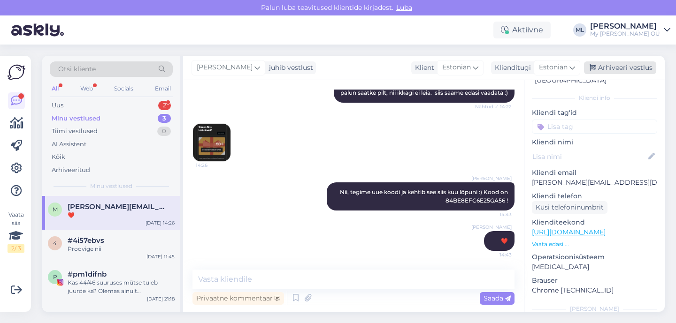
click at [612, 70] on div "Arhiveeri vestlus" at bounding box center [620, 67] width 72 height 13
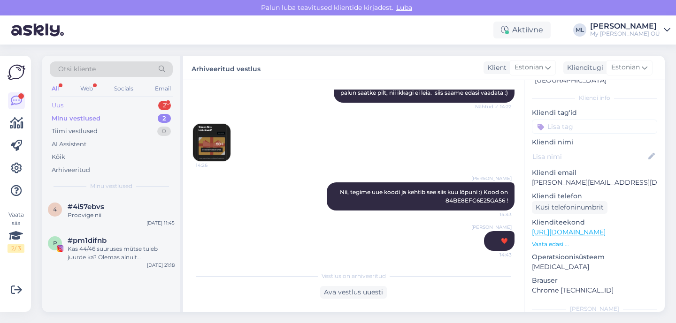
click at [86, 107] on div "Uus 2" at bounding box center [111, 105] width 123 height 13
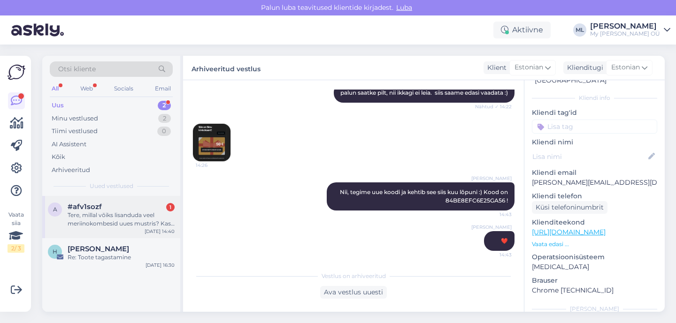
click at [107, 208] on div "#afv1sozf 1" at bounding box center [121, 207] width 107 height 8
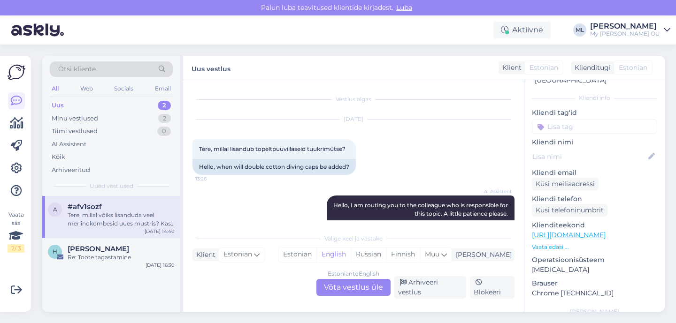
scroll to position [2621, 0]
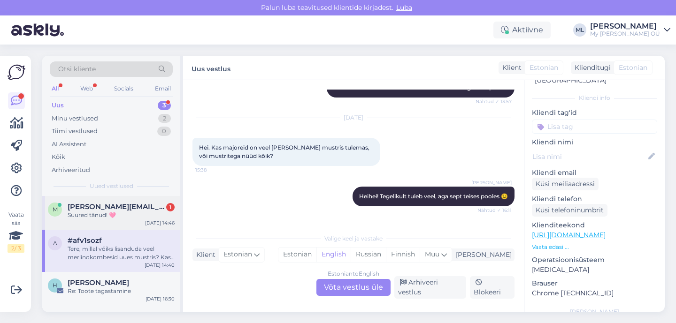
click at [96, 205] on span "marily.aava@gmail.com" at bounding box center [117, 207] width 98 height 8
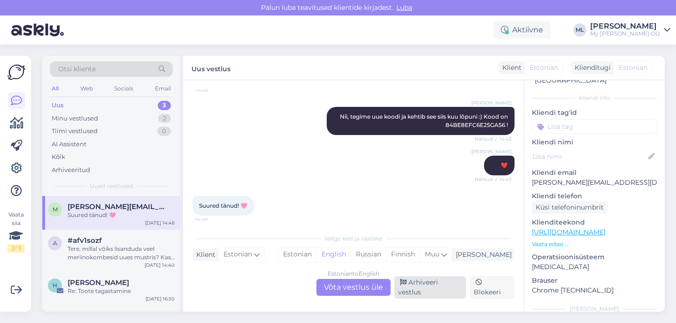
click at [438, 295] on div "Arhiveeri vestlus" at bounding box center [430, 287] width 72 height 23
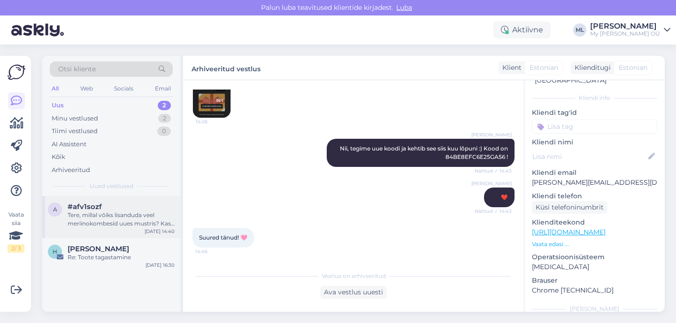
click at [85, 224] on div "Tere, millal võiks lisanduda veel meriinokombesid uues mustris? Kas beebidele t…" at bounding box center [121, 219] width 107 height 17
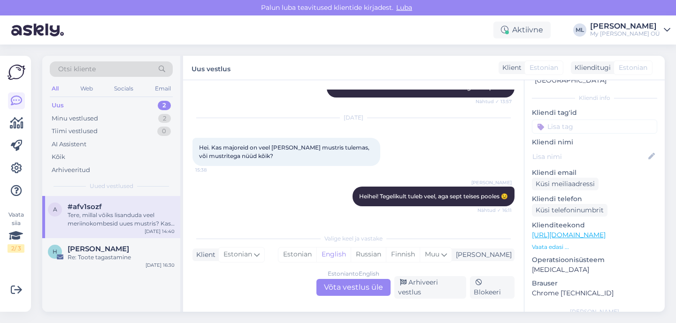
click at [376, 300] on div "Vestlus algas Jan 24 2025 Tere, millal lisandub topeltpuuvillaseid tuukrimütse?…" at bounding box center [353, 196] width 341 height 232
click at [370, 292] on div "Estonian to English Võta vestlus üle" at bounding box center [353, 287] width 74 height 17
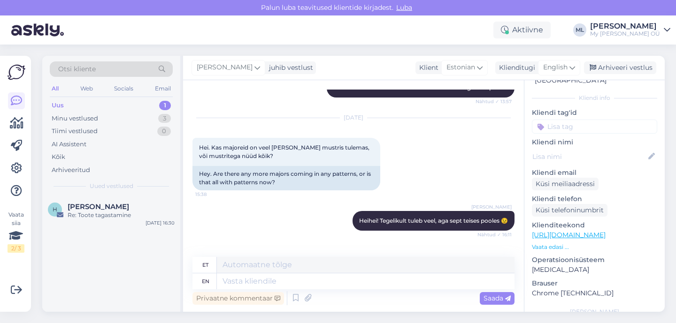
scroll to position [2712, 0]
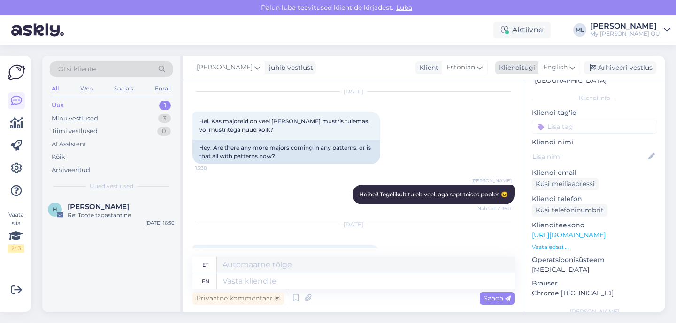
click at [561, 63] on span "English" at bounding box center [555, 67] width 24 height 10
type input "est"
click at [536, 110] on link "Estonian" at bounding box center [537, 109] width 103 height 15
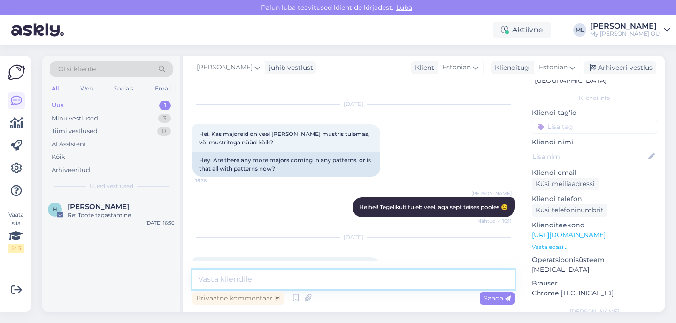
click at [256, 274] on textarea at bounding box center [353, 280] width 322 height 20
type textarea "Tere! Lähiajal ei ole"
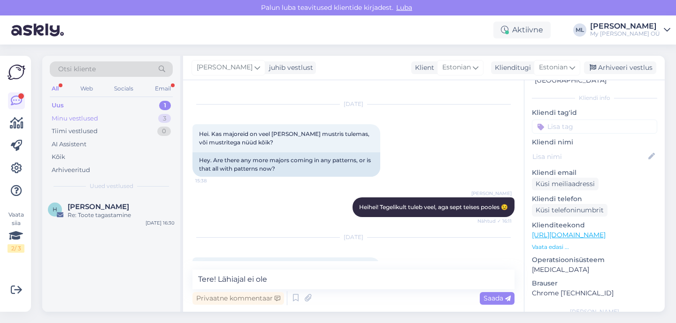
click at [85, 121] on div "Minu vestlused" at bounding box center [75, 118] width 46 height 9
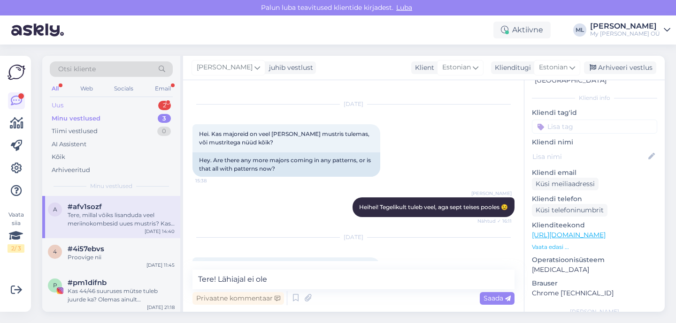
click at [57, 100] on div "Uus 2" at bounding box center [111, 105] width 123 height 13
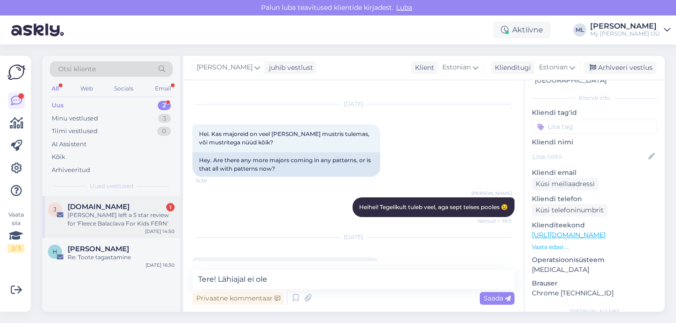
click at [110, 220] on div "Anna-Maria Taidla left a 5 star review for 'Fleece Balaclava For Kids FERN'" at bounding box center [121, 219] width 107 height 17
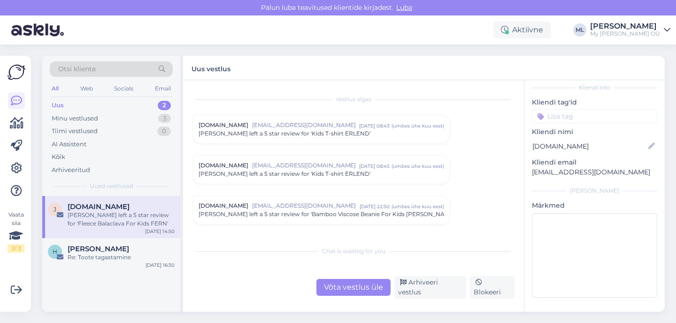
scroll to position [43, 0]
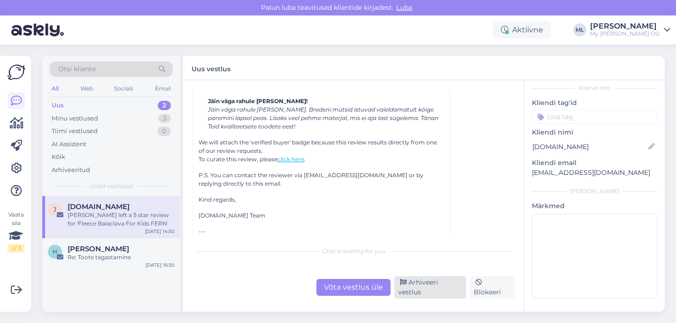
click at [410, 285] on div "Arhiveeri vestlus" at bounding box center [430, 287] width 72 height 23
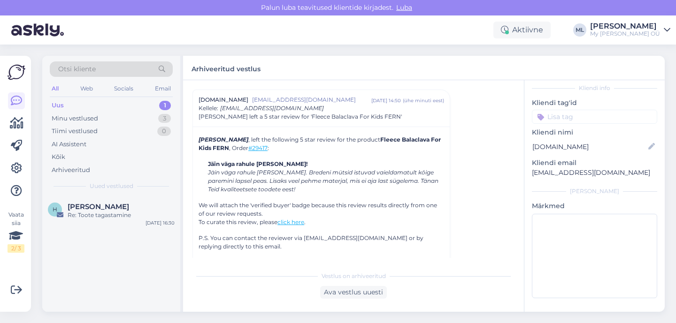
click at [80, 109] on div "Uus 1" at bounding box center [111, 105] width 123 height 13
click at [80, 116] on div "Minu vestlused" at bounding box center [75, 118] width 46 height 9
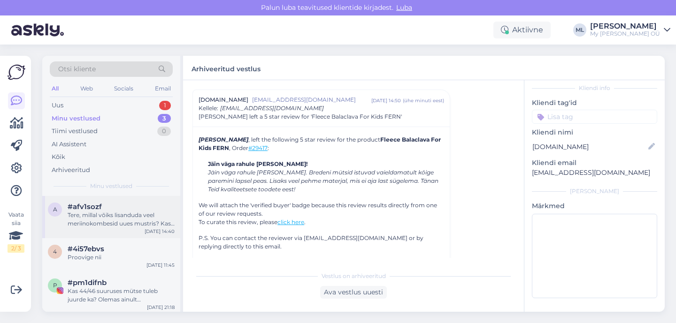
click at [104, 224] on div "Tere, millal võiks lisanduda veel meriinokombesid uues mustris? Kas beebidele t…" at bounding box center [121, 219] width 107 height 17
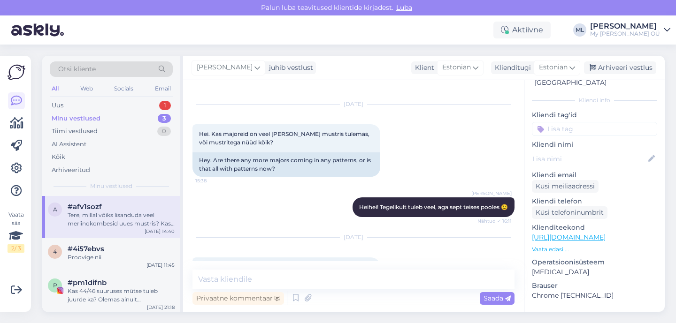
scroll to position [46, 0]
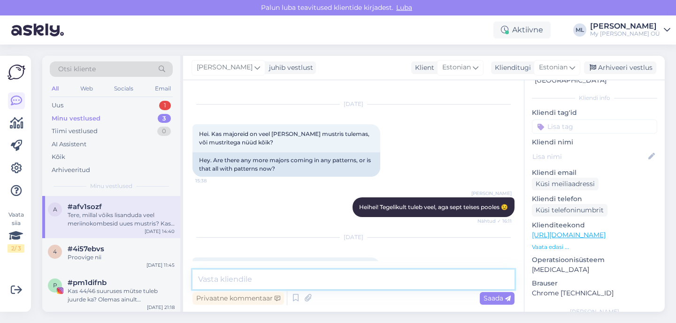
click at [294, 276] on textarea at bounding box center [353, 280] width 322 height 20
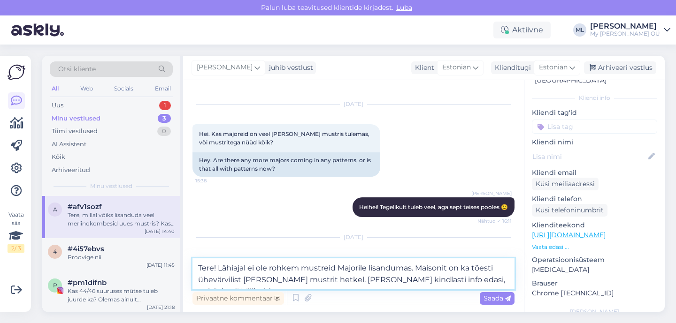
click at [301, 270] on textarea "Tere! Lähiajal ei ole rohkem mustreid Majorile lisandumas. Maisonit on ka tõest…" at bounding box center [353, 274] width 322 height 31
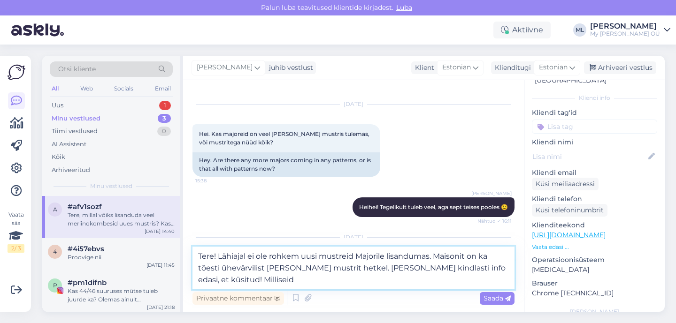
click at [255, 286] on textarea "Tere! Lähiajal ei ole rohkem uusi mustreid Majorile lisandumas. Maisonit on ka …" at bounding box center [353, 268] width 322 height 43
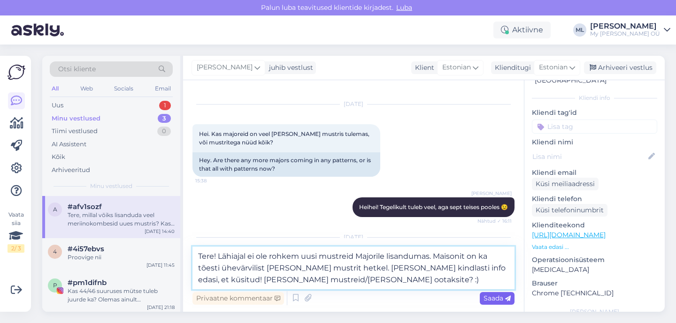
type textarea "Tere! Lähiajal ei ole rohkem uusi mustreid Majorile lisandumas. Maisonit on ka …"
click at [500, 297] on span "Saada" at bounding box center [496, 298] width 27 height 8
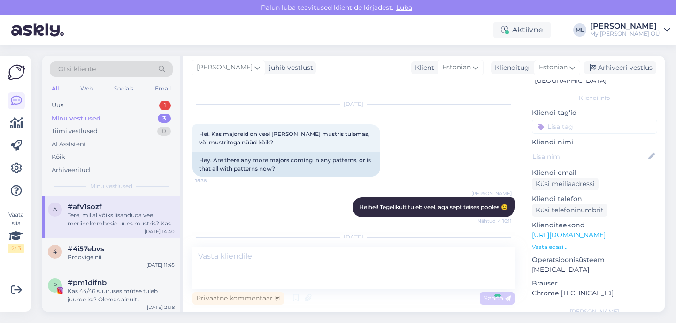
scroll to position [2765, 0]
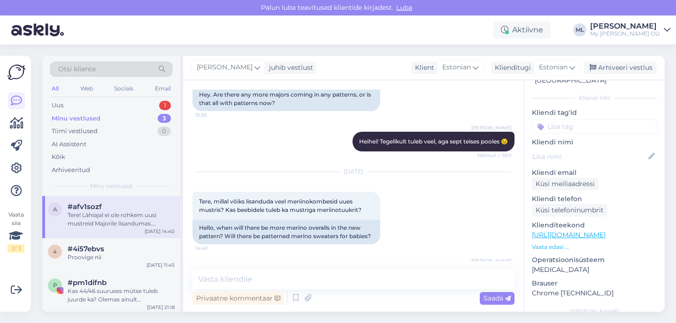
click at [62, 207] on div "a #afv1sozf Tere! Lähiajal ei ole rohkem uusi mustreid Majorile lisandumas. Mai…" at bounding box center [111, 215] width 127 height 25
click at [627, 68] on div "Arhiveeri vestlus" at bounding box center [620, 67] width 72 height 13
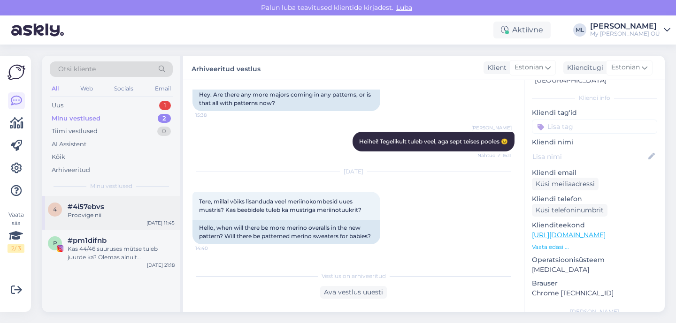
click at [132, 205] on div "#4i57ebvs" at bounding box center [121, 207] width 107 height 8
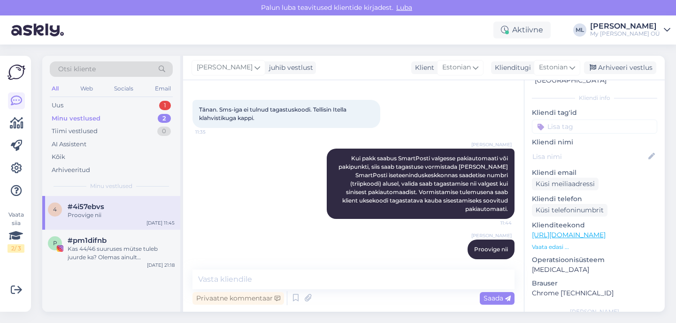
click at [86, 120] on div "Minu vestlused" at bounding box center [76, 118] width 49 height 9
click at [103, 243] on span "#pm1difnb" at bounding box center [87, 241] width 39 height 8
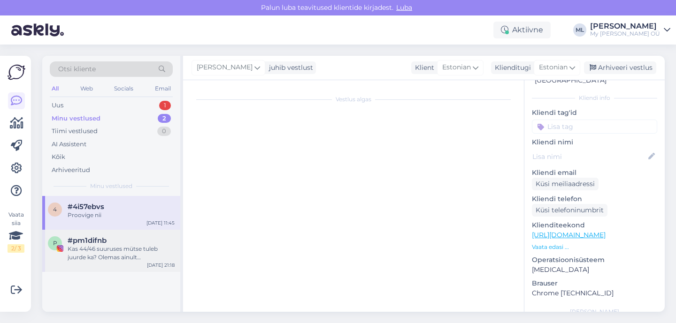
scroll to position [36, 0]
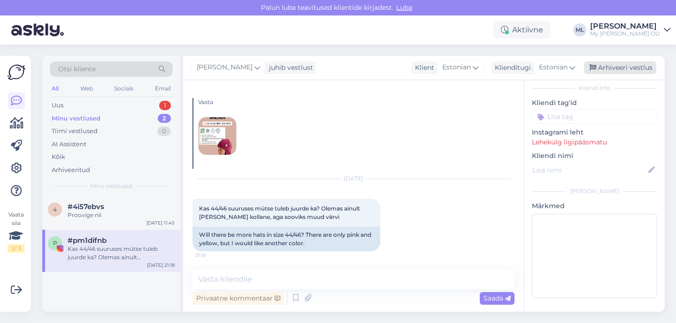
click at [608, 71] on div "Arhiveeri vestlus" at bounding box center [620, 67] width 72 height 13
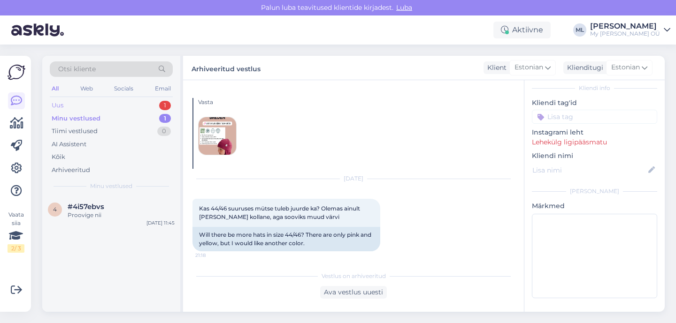
click at [139, 103] on div "Uus 1" at bounding box center [111, 105] width 123 height 13
click at [88, 210] on span "[PERSON_NAME]" at bounding box center [98, 207] width 61 height 8
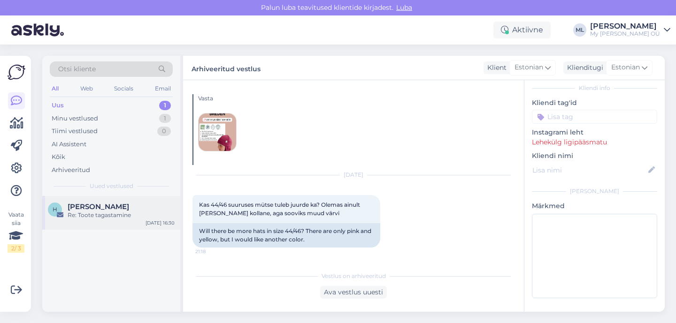
scroll to position [43, 0]
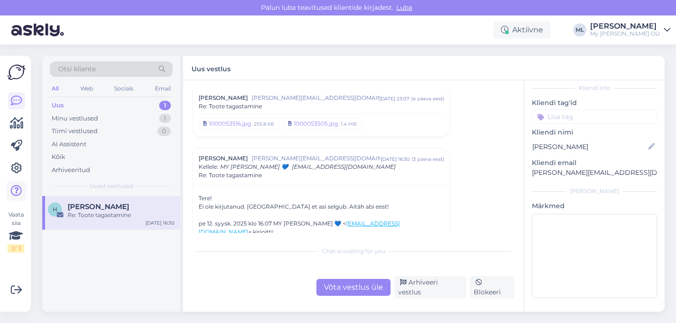
click at [13, 191] on icon at bounding box center [16, 190] width 11 height 11
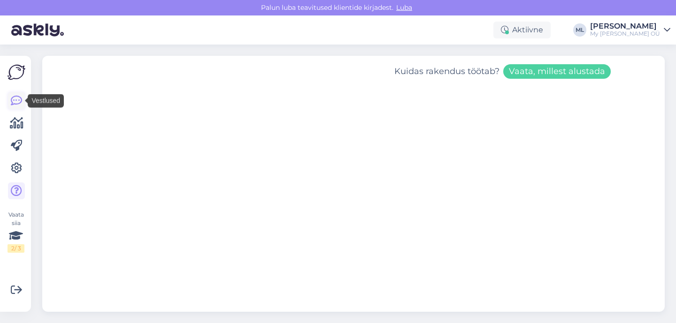
click at [18, 103] on icon at bounding box center [16, 100] width 11 height 11
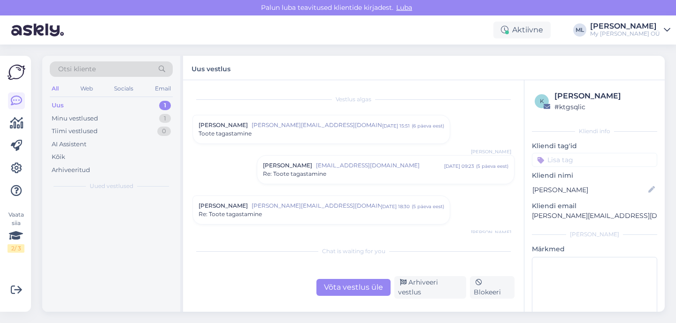
scroll to position [350, 0]
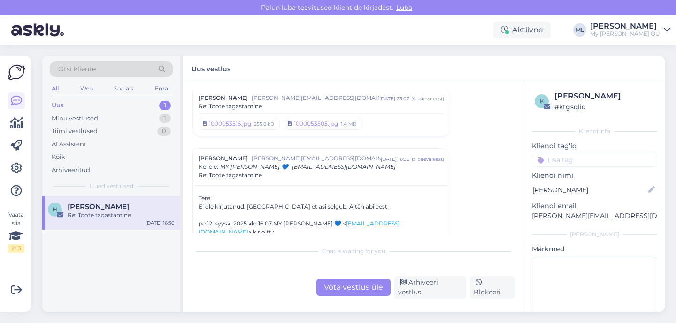
click at [105, 108] on div "Uus 1" at bounding box center [111, 105] width 123 height 13
click at [93, 119] on div "Minu vestlused" at bounding box center [75, 118] width 46 height 9
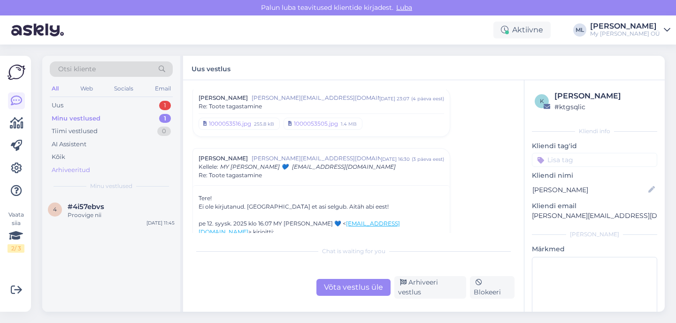
click at [75, 169] on div "Arhiveeritud" at bounding box center [71, 170] width 38 height 9
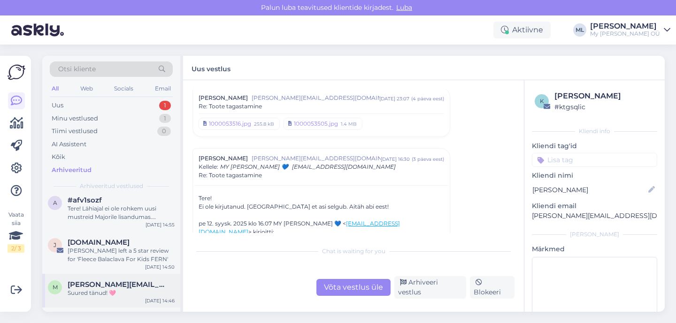
scroll to position [16, 0]
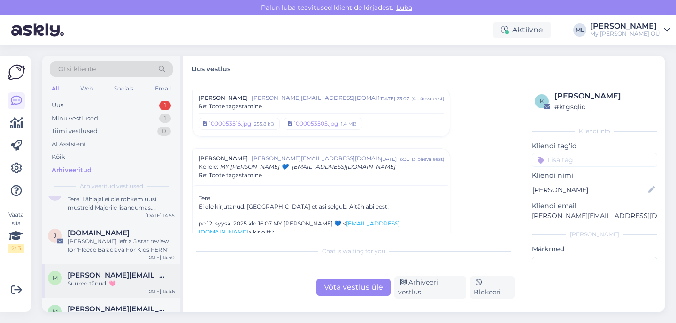
click at [95, 276] on span "marily.aava@gmail.com" at bounding box center [117, 275] width 98 height 8
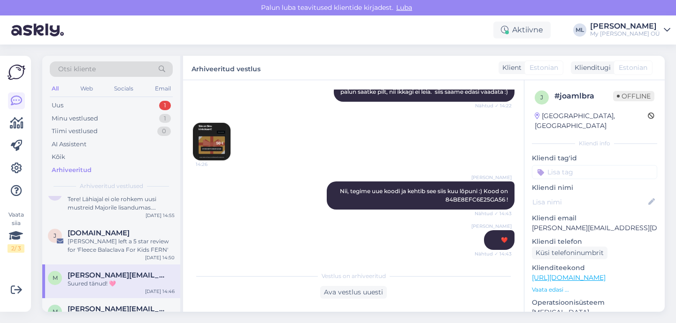
scroll to position [472, 0]
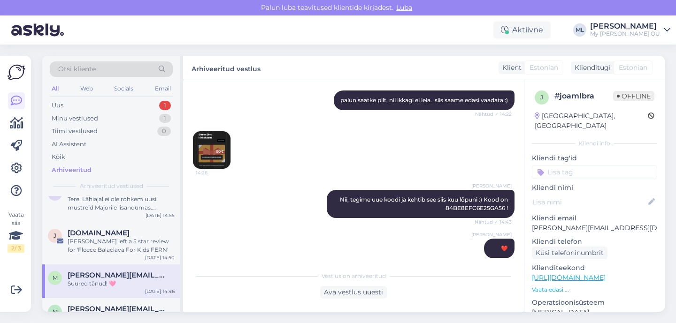
click at [210, 156] on img at bounding box center [212, 150] width 38 height 38
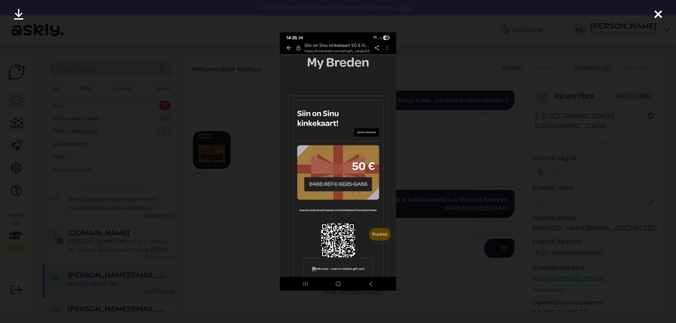
click at [657, 19] on icon at bounding box center [658, 15] width 8 height 12
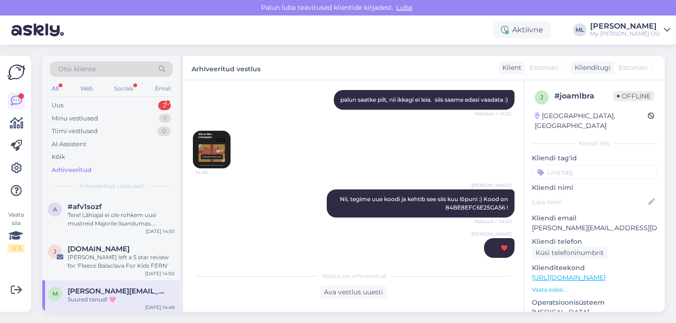
scroll to position [474, 0]
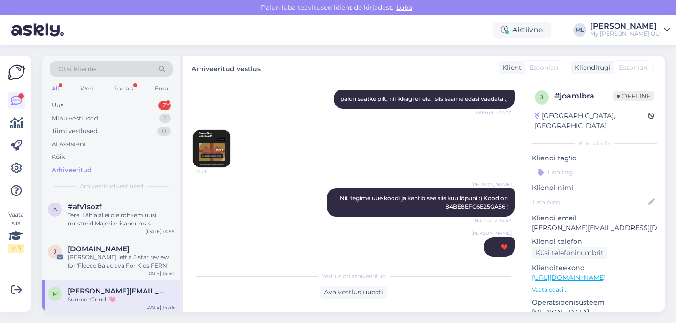
click at [209, 144] on img at bounding box center [212, 149] width 38 height 38
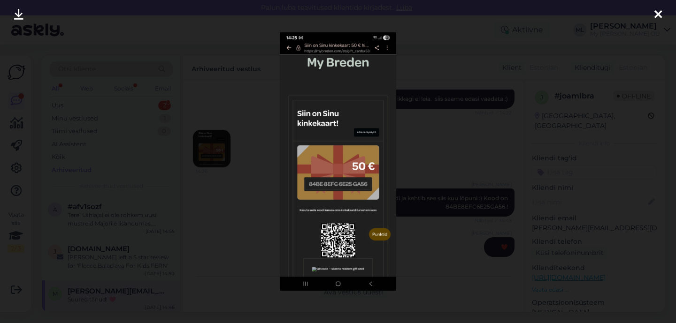
click at [317, 162] on img at bounding box center [338, 161] width 116 height 259
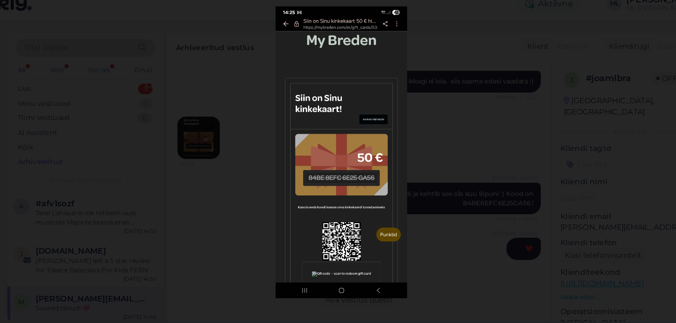
click at [158, 117] on div at bounding box center [338, 161] width 676 height 323
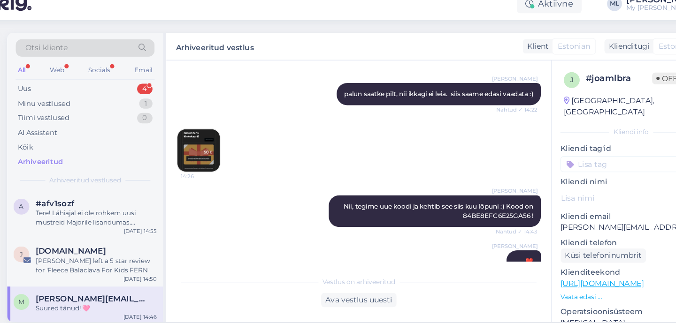
scroll to position [523, 0]
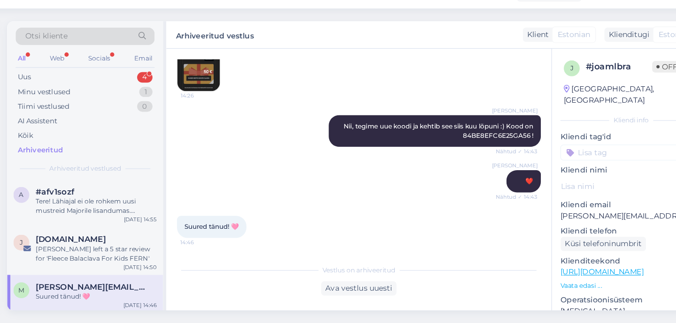
click at [208, 111] on img at bounding box center [212, 99] width 38 height 38
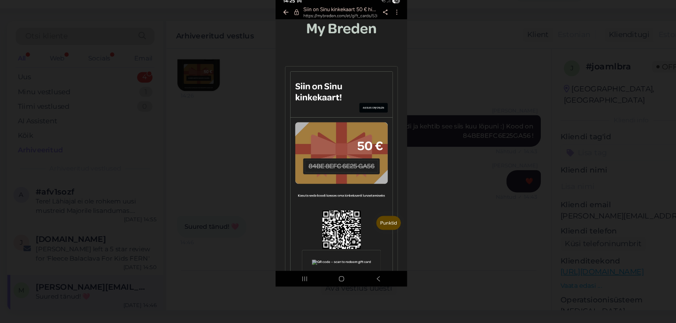
click at [80, 100] on div at bounding box center [338, 161] width 676 height 323
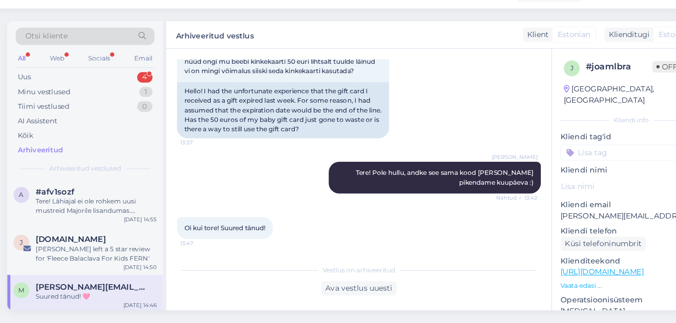
scroll to position [0, 0]
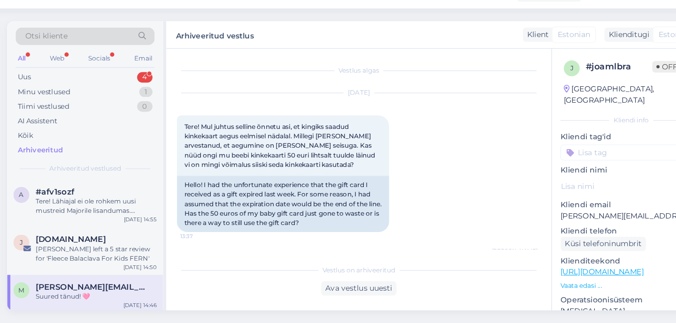
click at [104, 292] on span "marily.aava@gmail.com" at bounding box center [117, 291] width 98 height 8
click at [84, 110] on div "Uus 4" at bounding box center [111, 105] width 123 height 13
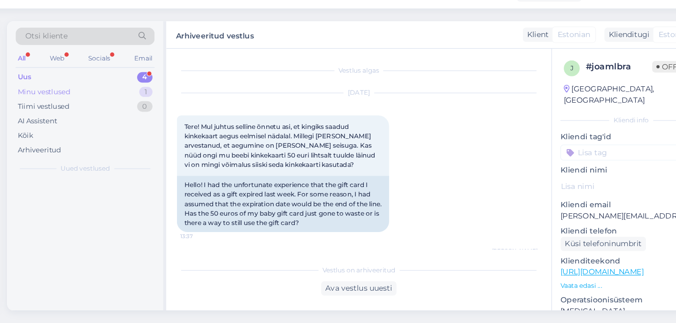
click at [85, 120] on div "Minu vestlused" at bounding box center [75, 118] width 46 height 9
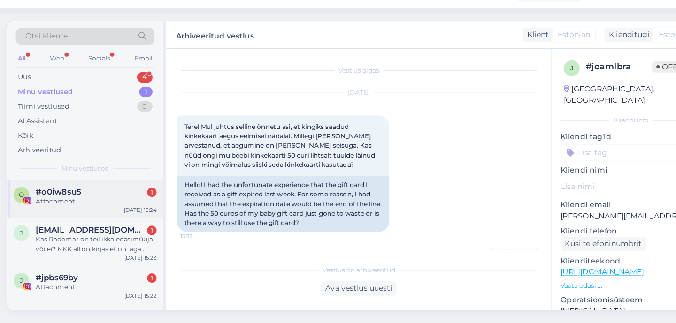
click at [88, 209] on span "#o0iw8su5" at bounding box center [88, 207] width 40 height 8
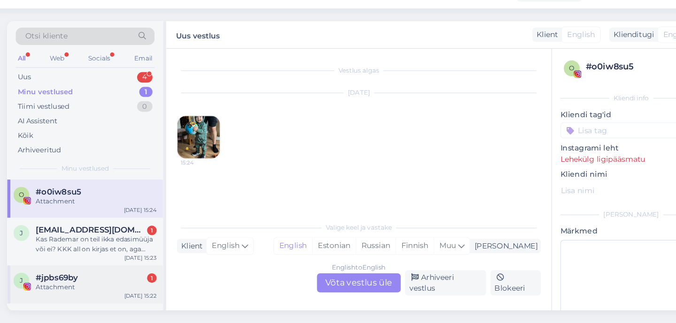
click at [76, 288] on div "Attachment" at bounding box center [121, 291] width 107 height 8
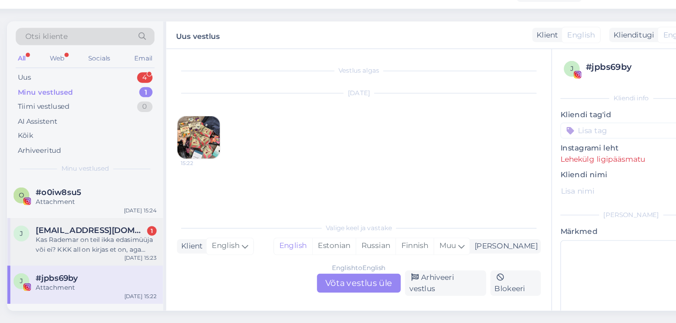
click at [93, 251] on div "Kas Rademar on teil ikka edasimüüja või ei? KKK all on kirjas et on, aga edasim…" at bounding box center [121, 253] width 107 height 17
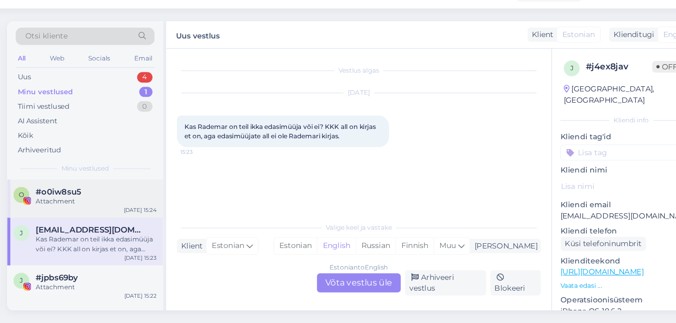
click at [115, 219] on div "Attachment" at bounding box center [121, 215] width 107 height 8
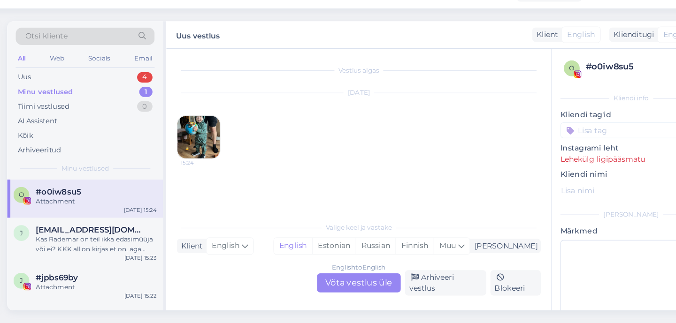
click at [215, 153] on img at bounding box center [212, 159] width 38 height 38
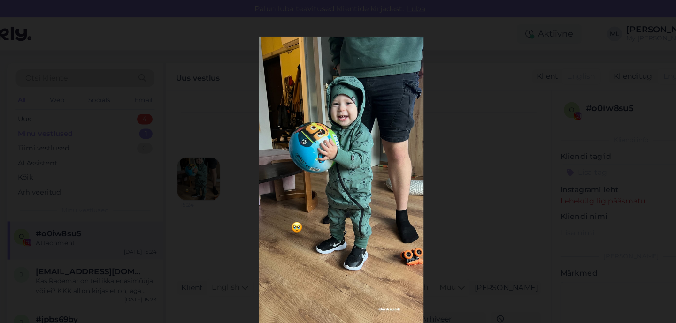
click at [130, 47] on div at bounding box center [338, 161] width 676 height 323
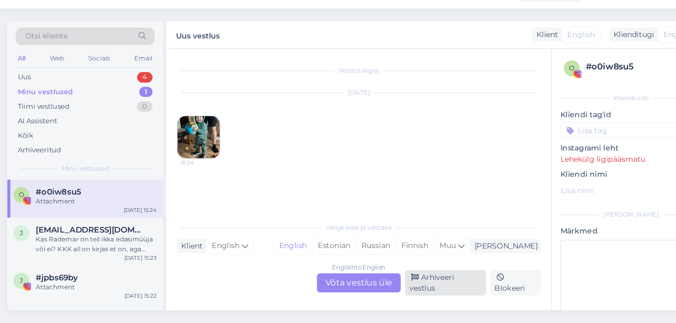
click at [426, 290] on div "Arhiveeri vestlus" at bounding box center [430, 287] width 72 height 23
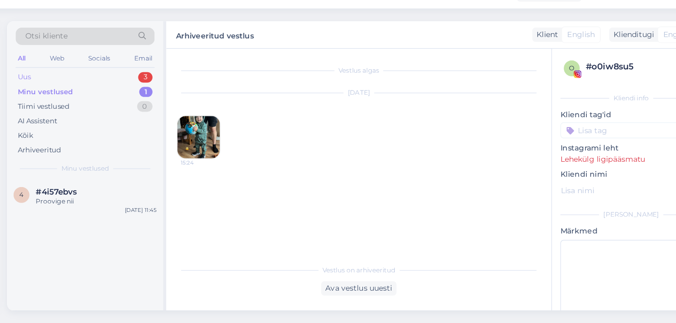
click at [88, 107] on div "Uus 3" at bounding box center [111, 105] width 123 height 13
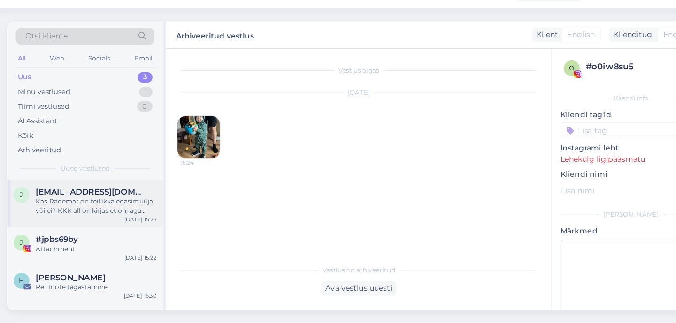
click at [96, 211] on div "Kas Rademar on teil ikka edasimüüja või ei? KKK all on kirjas et on, aga edasim…" at bounding box center [121, 219] width 107 height 17
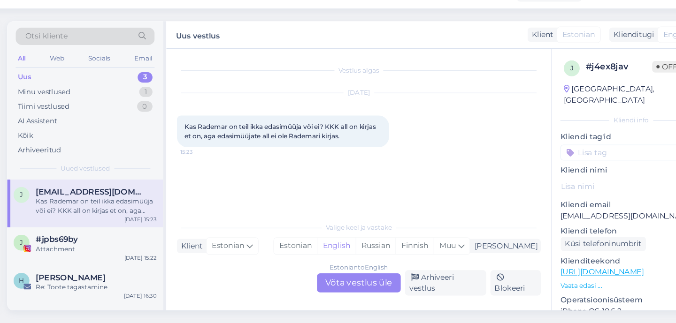
click at [346, 294] on div "Estonian to English Võta vestlus üle" at bounding box center [353, 287] width 74 height 17
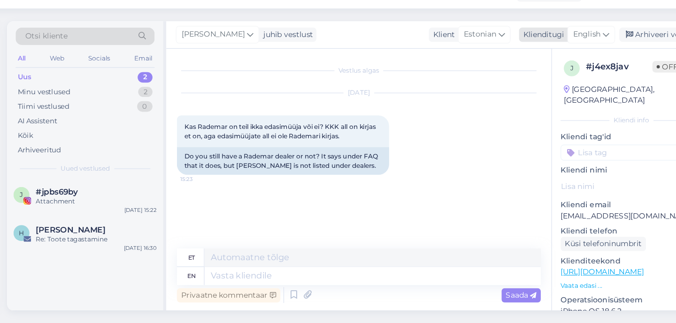
click at [545, 71] on span "English" at bounding box center [555, 67] width 24 height 10
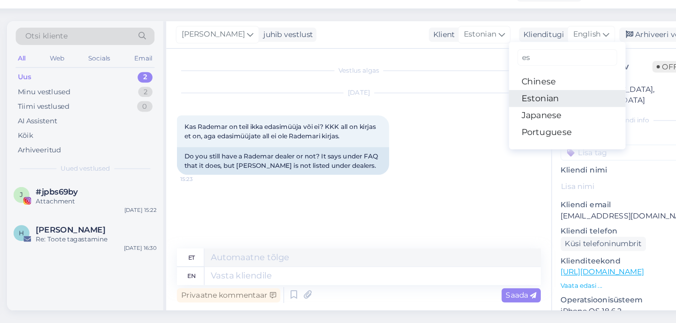
type input "es"
click at [521, 125] on link "Estonian" at bounding box center [537, 124] width 103 height 15
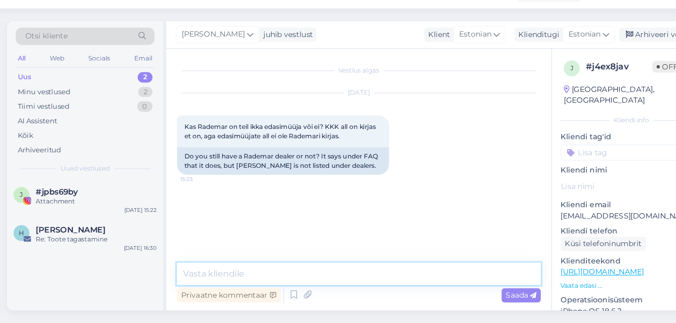
click at [237, 280] on textarea at bounding box center [353, 280] width 322 height 20
type textarea "Tere! Hetkel ei ole ja"
click at [219, 283] on textarea at bounding box center [353, 280] width 322 height 20
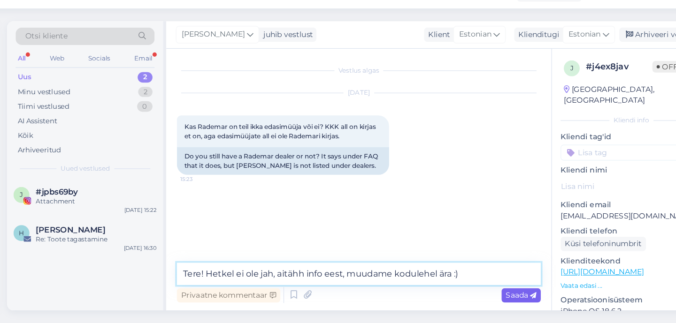
type textarea "Tere! Hetkel ei ole jah, aitähh info eest, muudame kodulehel ära :)"
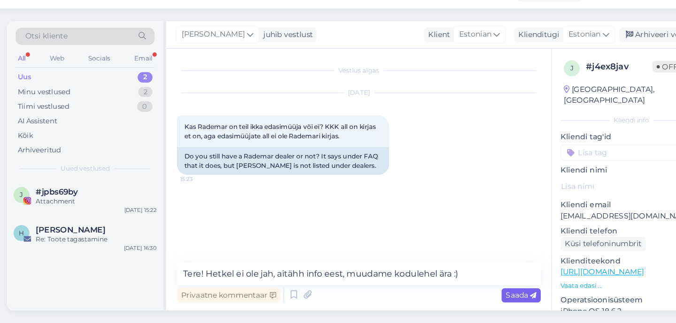
click at [495, 299] on span "Saada" at bounding box center [496, 298] width 27 height 8
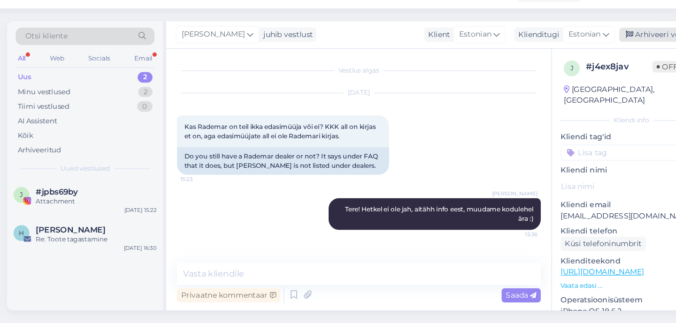
click at [618, 63] on div "Arhiveeri vestlus" at bounding box center [620, 67] width 72 height 13
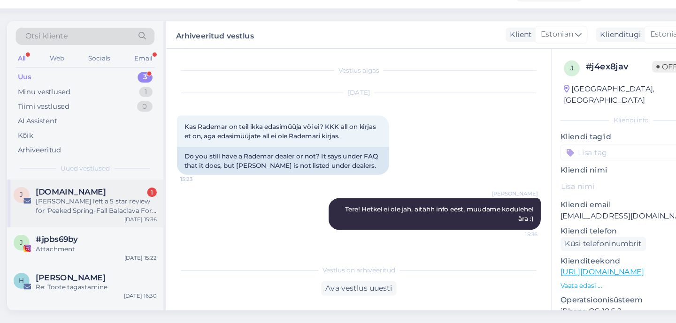
click at [104, 214] on div "Viktoria Smahtin left a 5 star review for 'Peaked Spring-Fall Balaclava For Kid…" at bounding box center [121, 219] width 107 height 17
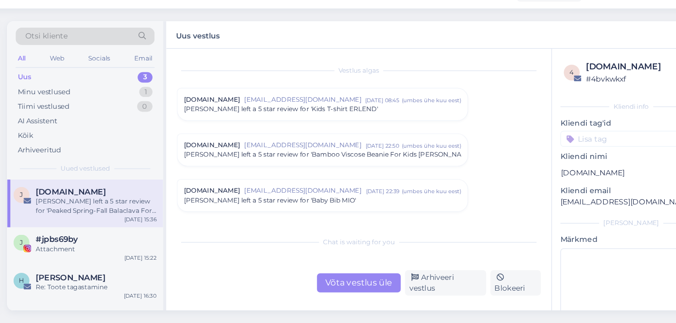
scroll to position [3940, 0]
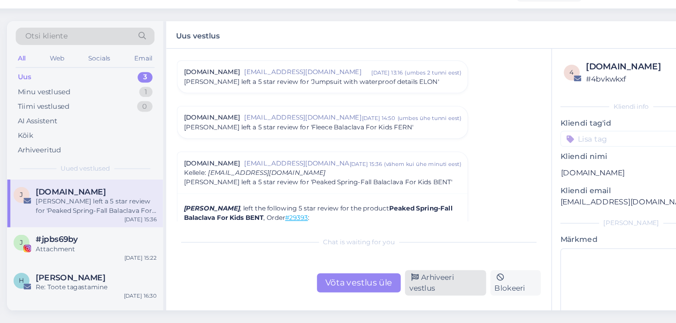
click at [438, 288] on div "Arhiveeri vestlus" at bounding box center [430, 287] width 72 height 23
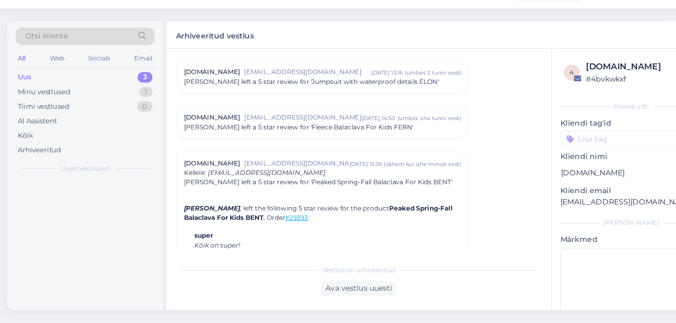
scroll to position [4021, 0]
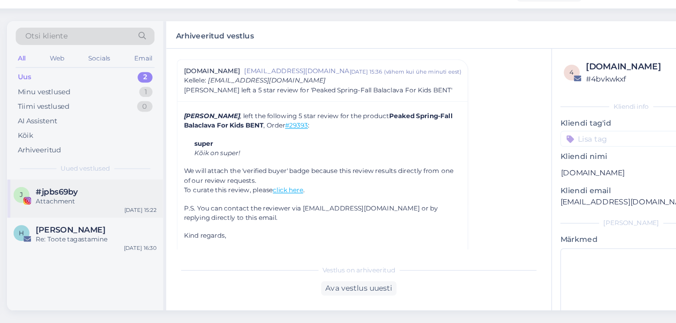
click at [93, 205] on span "#jpbs69by" at bounding box center [87, 207] width 38 height 8
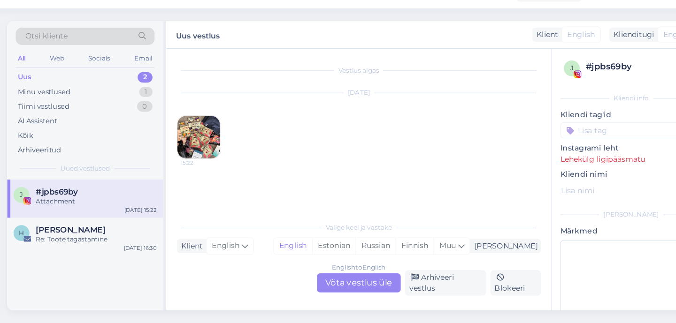
scroll to position [0, 0]
click at [207, 157] on img at bounding box center [212, 159] width 38 height 38
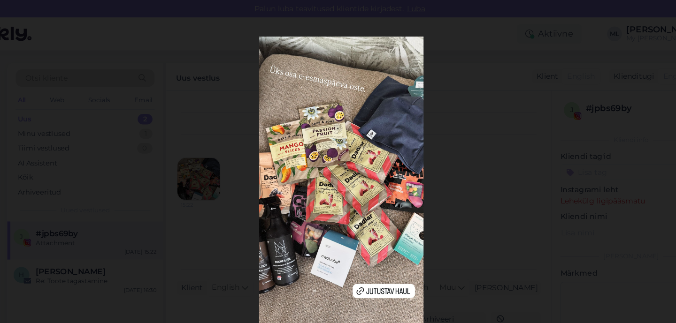
click at [385, 126] on img at bounding box center [337, 161] width 145 height 259
click at [461, 140] on div at bounding box center [338, 161] width 676 height 323
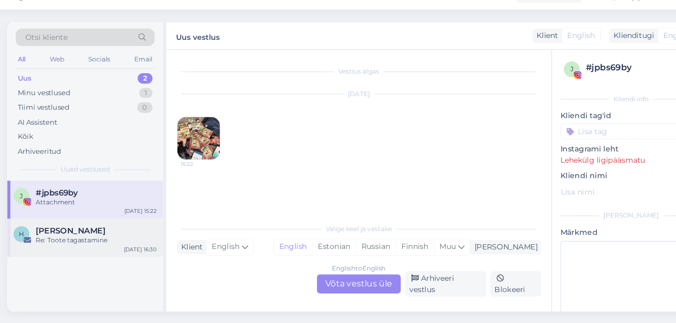
click at [131, 252] on div "Re: Toote tagastamine" at bounding box center [121, 249] width 107 height 8
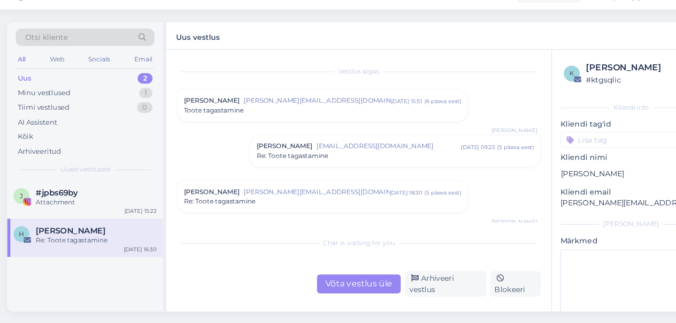
scroll to position [350, 0]
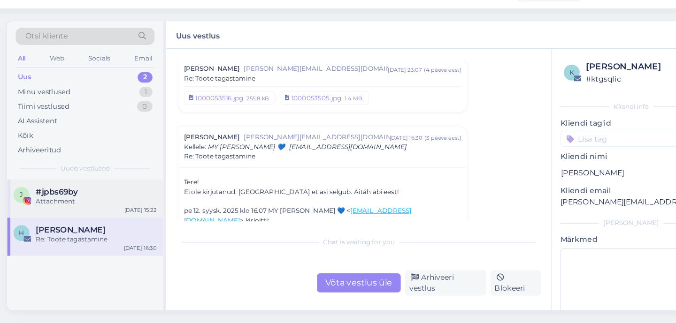
click at [102, 217] on div "Attachment" at bounding box center [121, 215] width 107 height 8
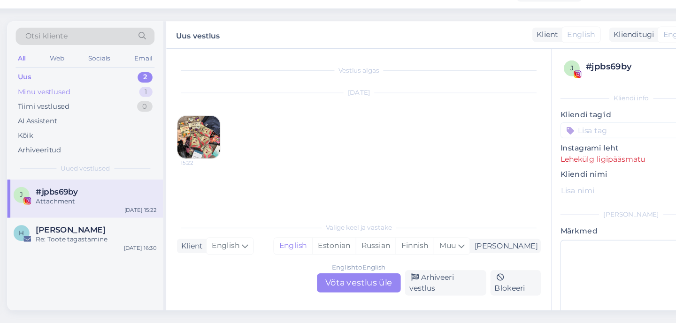
click at [65, 119] on div "Minu vestlused" at bounding box center [75, 118] width 46 height 9
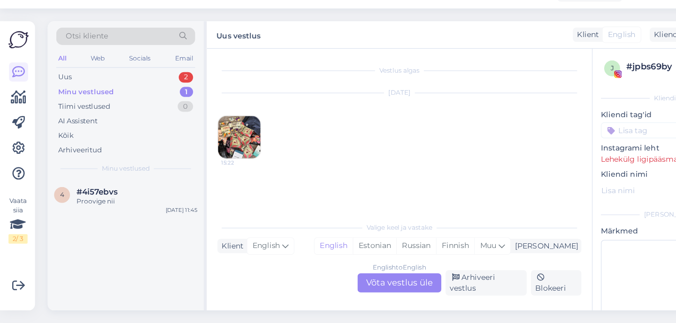
click at [8, 70] on img at bounding box center [17, 72] width 18 height 18
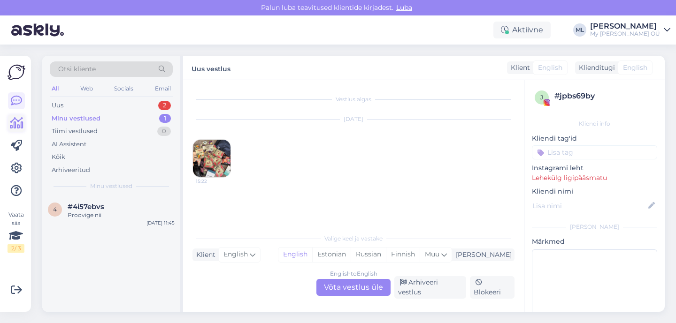
click at [20, 124] on icon at bounding box center [17, 123] width 14 height 11
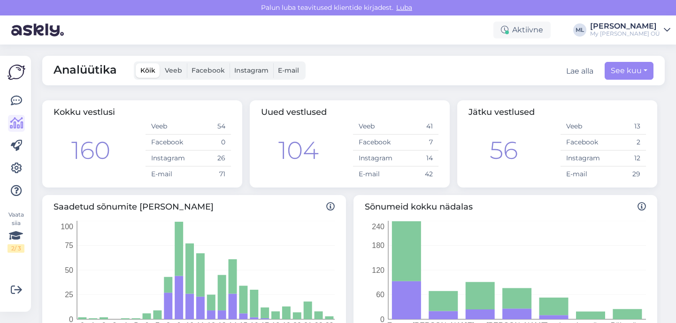
click at [18, 87] on div "Vaata siia 2 / 3" at bounding box center [17, 183] width 18 height 241
click at [14, 73] on img at bounding box center [17, 72] width 18 height 18
click at [15, 163] on icon at bounding box center [16, 168] width 11 height 11
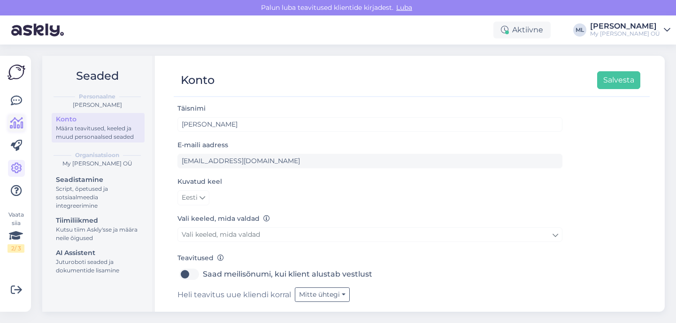
click at [11, 124] on icon at bounding box center [17, 123] width 14 height 11
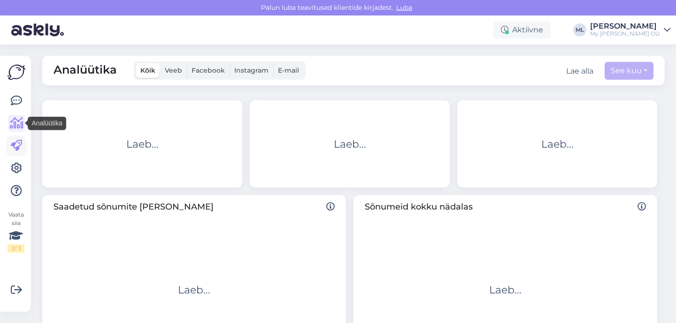
click at [15, 141] on icon at bounding box center [16, 145] width 11 height 11
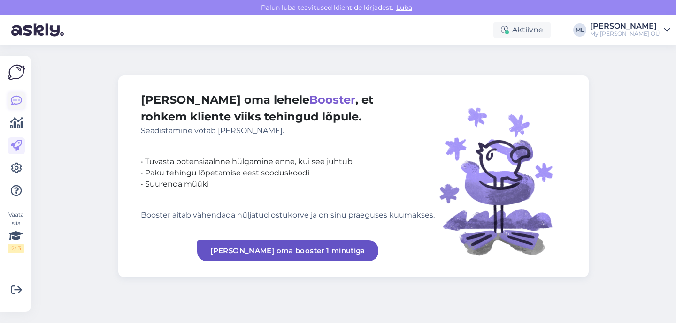
click at [8, 106] on link at bounding box center [16, 100] width 17 height 17
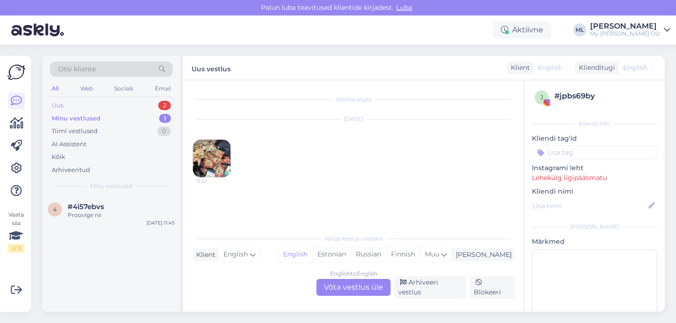
click at [64, 105] on div "Uus 2" at bounding box center [111, 105] width 123 height 13
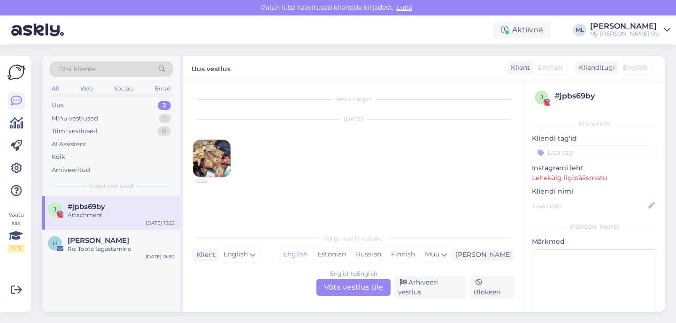
click at [54, 30] on img at bounding box center [37, 29] width 53 height 29
drag, startPoint x: 371, startPoint y: 243, endPoint x: 371, endPoint y: 238, distance: 5.2
click at [371, 242] on div "Valige keel ja vastake" at bounding box center [353, 239] width 322 height 8
click at [71, 114] on div "Minu vestlused" at bounding box center [75, 118] width 46 height 9
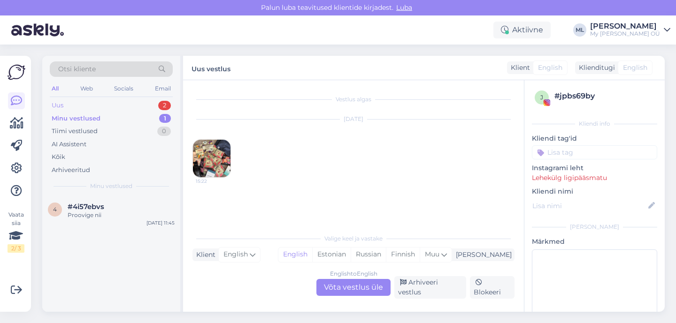
click at [53, 102] on div "Uus" at bounding box center [58, 105] width 12 height 9
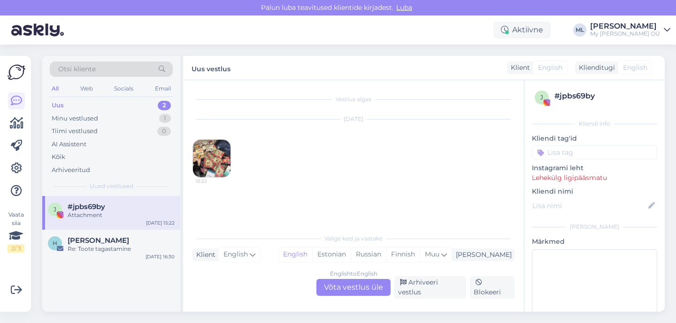
click at [85, 223] on div "j #jpbs69by Attachment Sep 15 15:22" at bounding box center [111, 213] width 138 height 34
click at [15, 191] on icon at bounding box center [16, 190] width 11 height 11
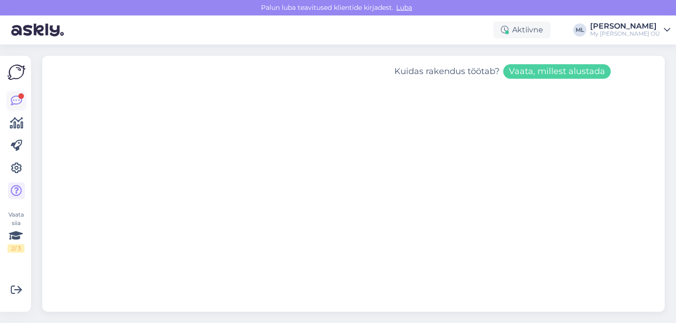
click at [23, 92] on div "Vaata siia 2 / 3" at bounding box center [17, 183] width 18 height 241
click at [21, 97] on div at bounding box center [21, 96] width 6 height 6
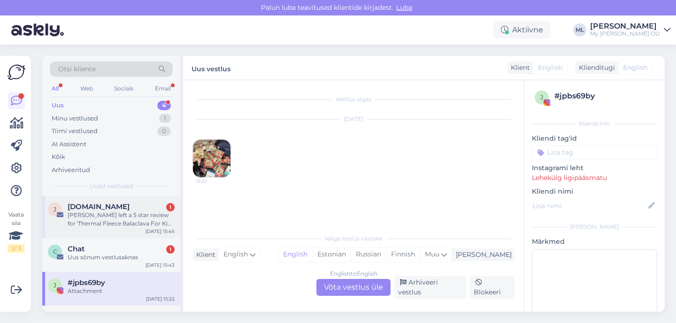
click at [95, 215] on div "Josephine Obochi left a 5 star review for 'Thermal Fleece Balaclava For Kids FR…" at bounding box center [121, 219] width 107 height 17
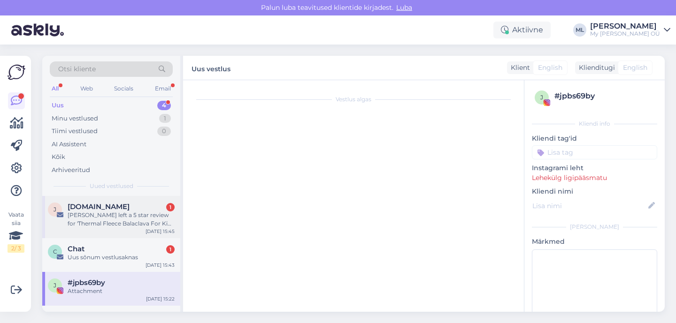
scroll to position [3940, 0]
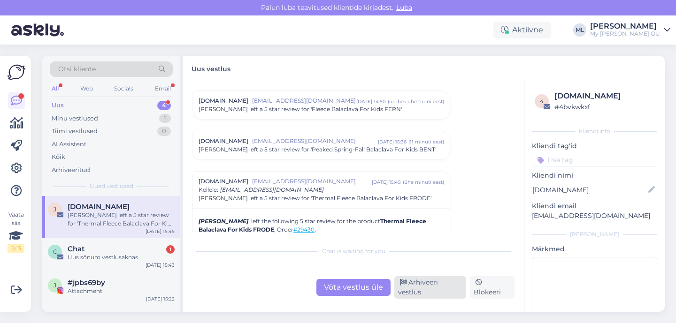
click at [440, 291] on div "Arhiveeri vestlus" at bounding box center [430, 287] width 72 height 23
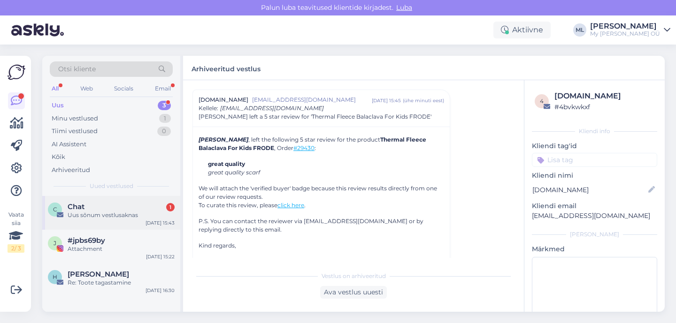
click at [107, 218] on div "Uus sõnum vestlusaknas" at bounding box center [121, 215] width 107 height 8
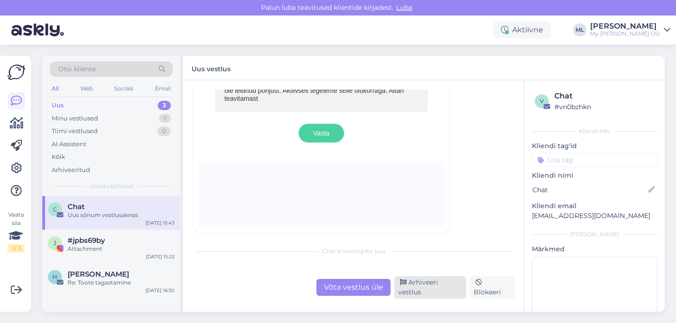
click at [420, 291] on div "Arhiveeri vestlus" at bounding box center [430, 287] width 72 height 23
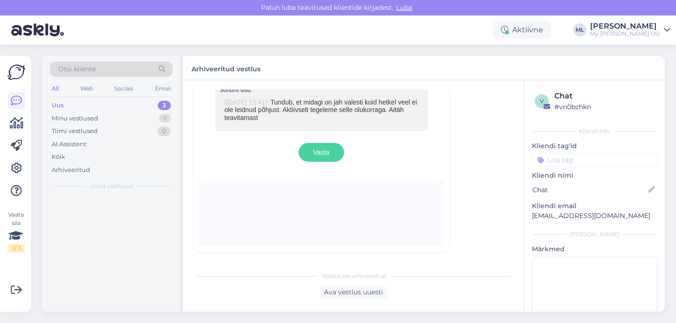
scroll to position [389, 0]
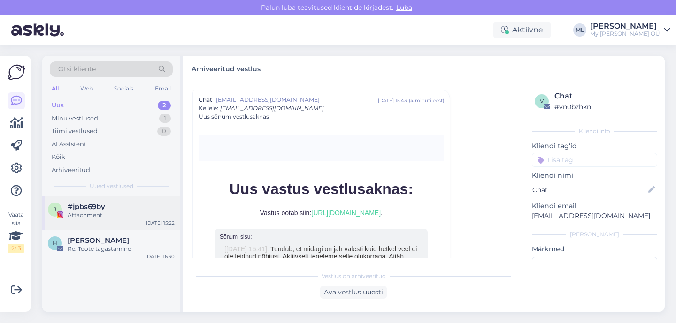
click at [100, 208] on span "#jpbs69by" at bounding box center [87, 207] width 38 height 8
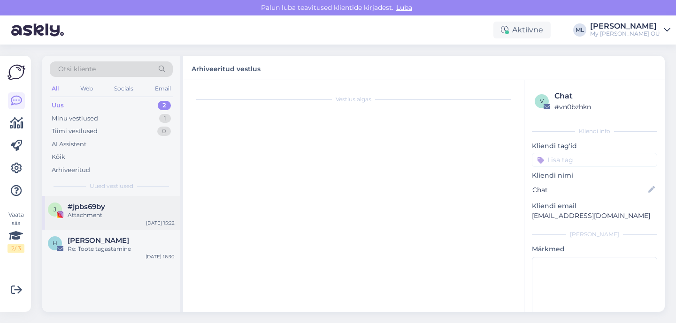
scroll to position [0, 0]
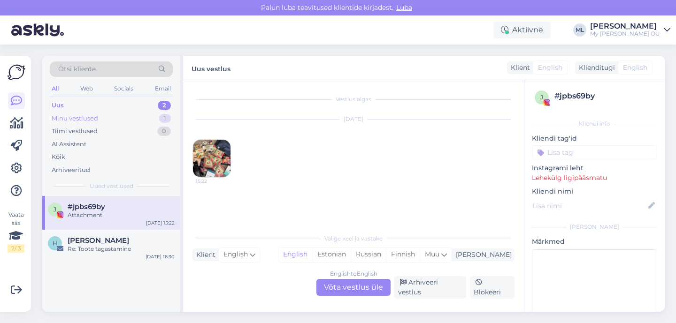
click at [99, 117] on div "Minu vestlused 1" at bounding box center [111, 118] width 123 height 13
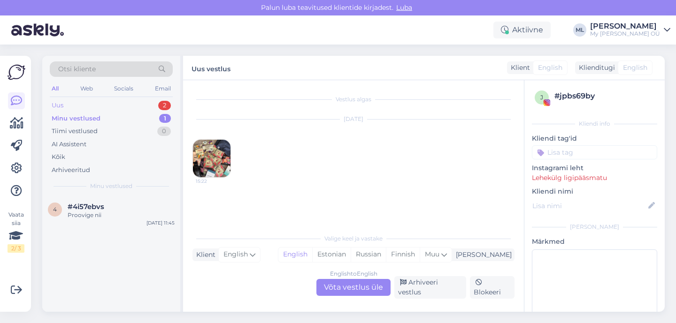
click at [86, 100] on div "Uus 2" at bounding box center [111, 105] width 123 height 13
